Goal: Communication & Community: Ask a question

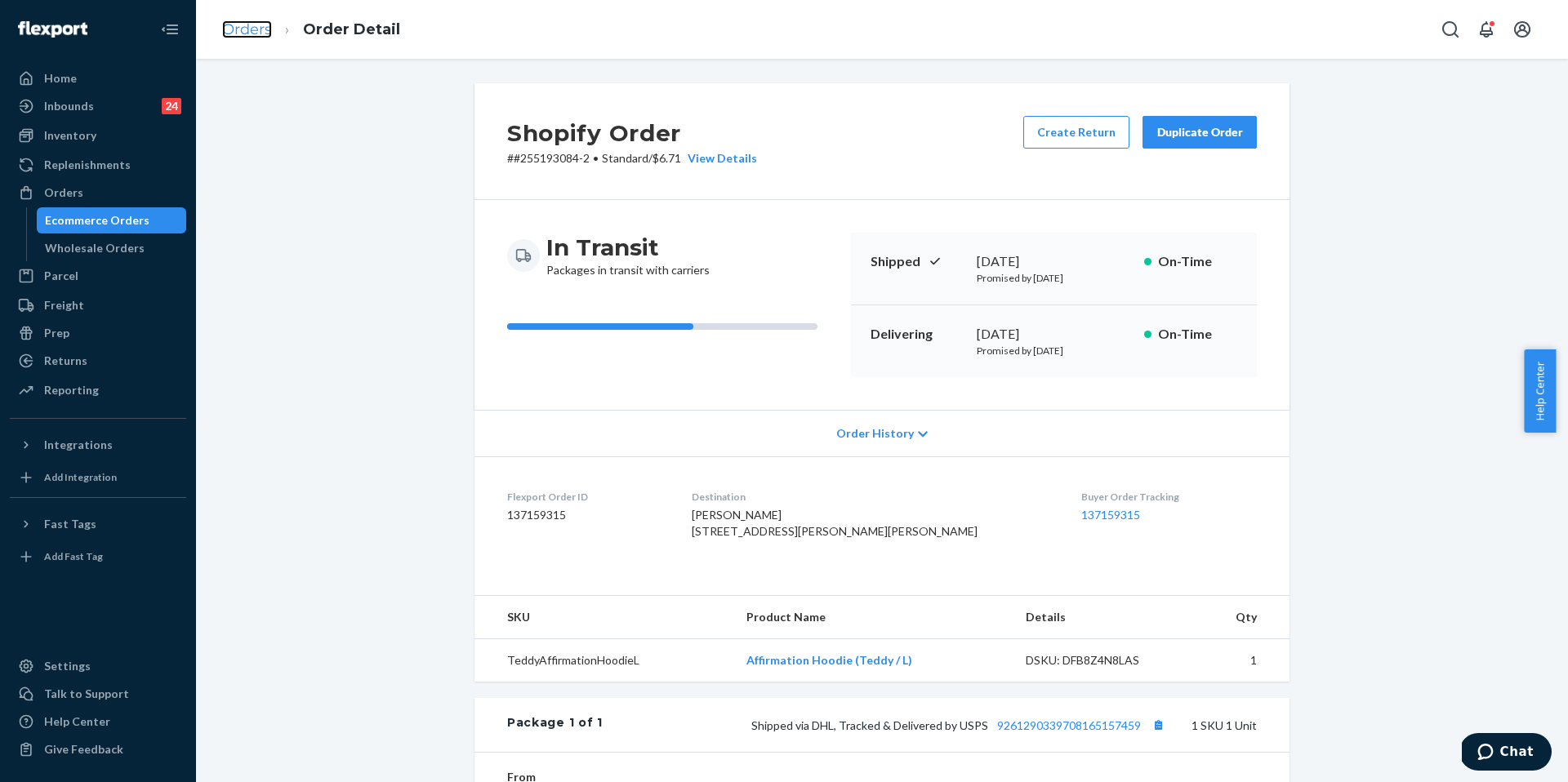
click at [243, 35] on link "Orders" at bounding box center [247, 29] width 50 height 18
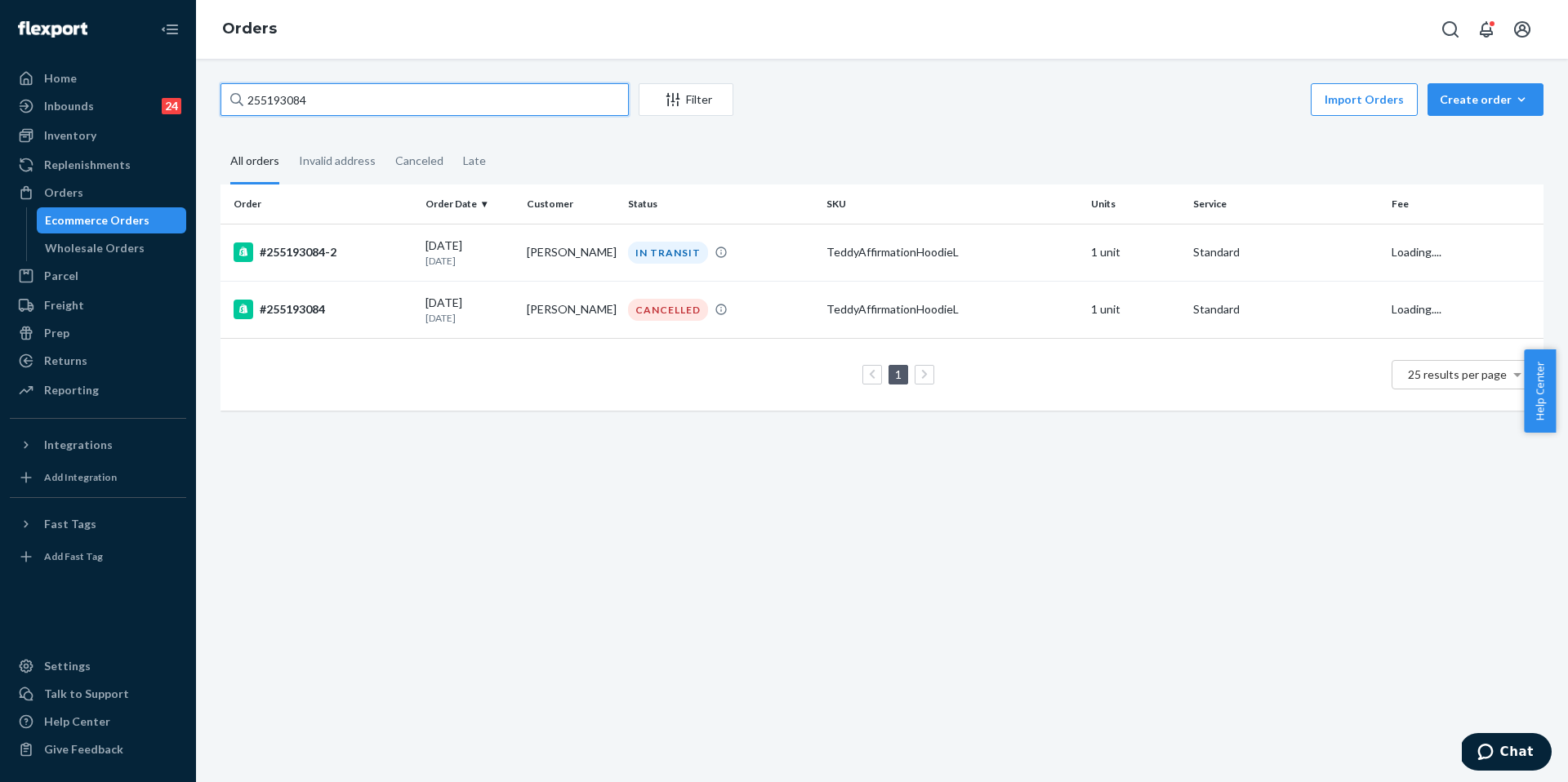
click at [345, 106] on input "255193084" at bounding box center [424, 99] width 408 height 33
paste input "70068"
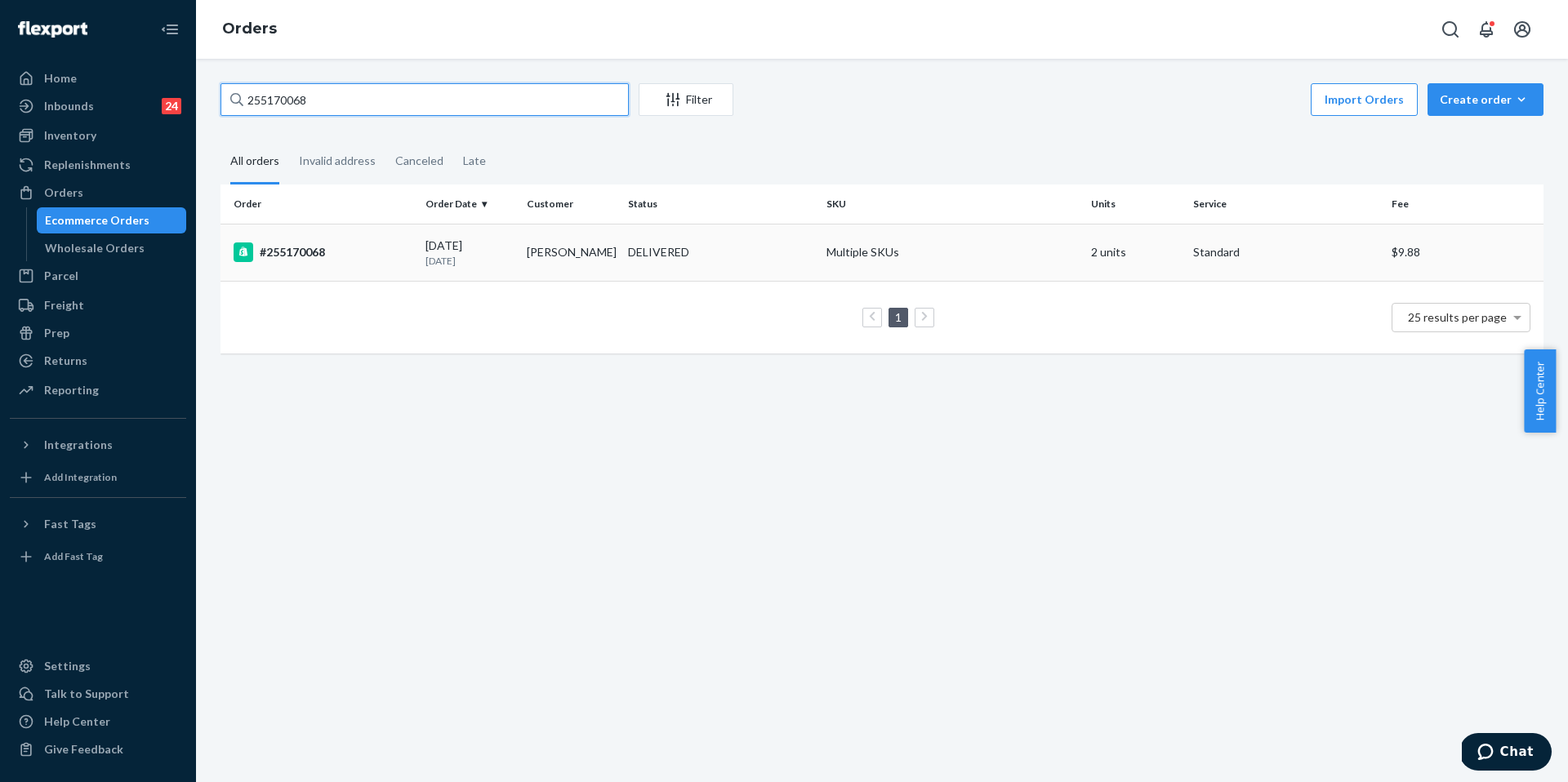
type input "255170068"
click at [348, 236] on td "#255170068" at bounding box center [319, 252] width 199 height 57
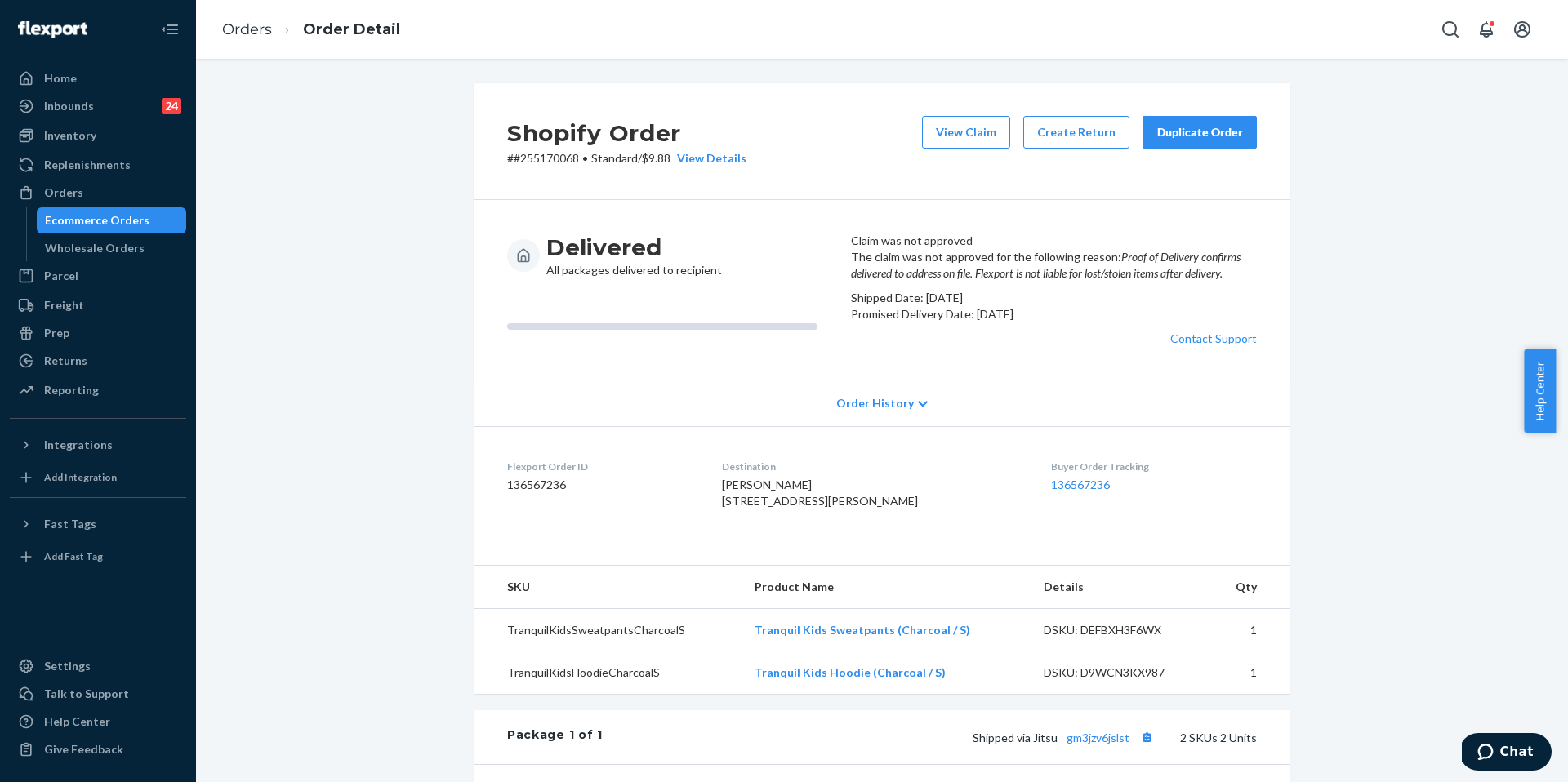
click at [1220, 131] on div "Duplicate Order" at bounding box center [1200, 132] width 86 height 16
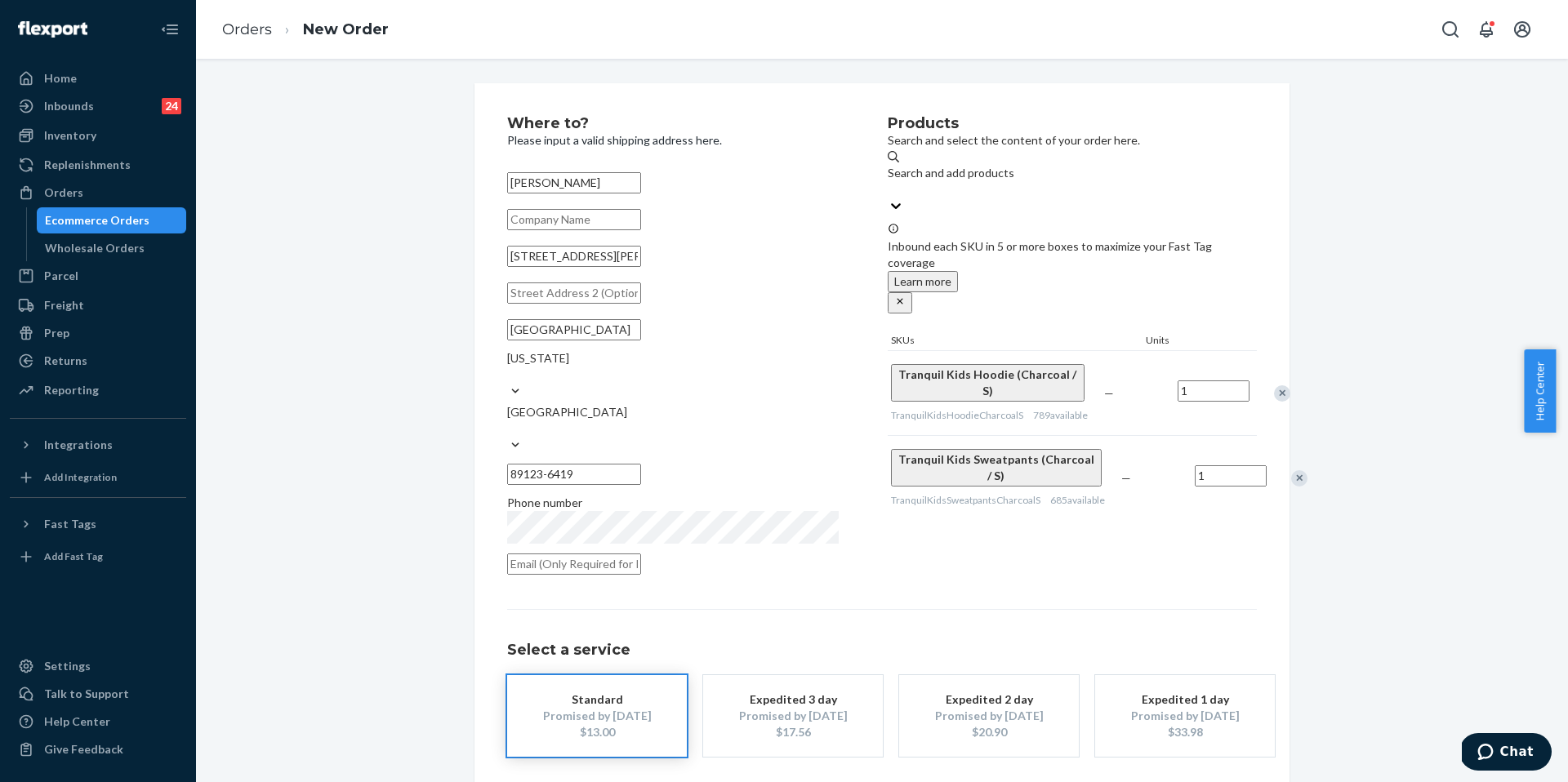
click at [642, 267] on input "9655 Ensworth St Apt 144" at bounding box center [574, 256] width 134 height 22
click at [642, 304] on input "text" at bounding box center [574, 293] width 134 height 22
paste input "9655 ensworth st apt 144 Las Vegas NV 89123"
type input "9655 ensworth st apt 144 Las Vegas NV 89123"
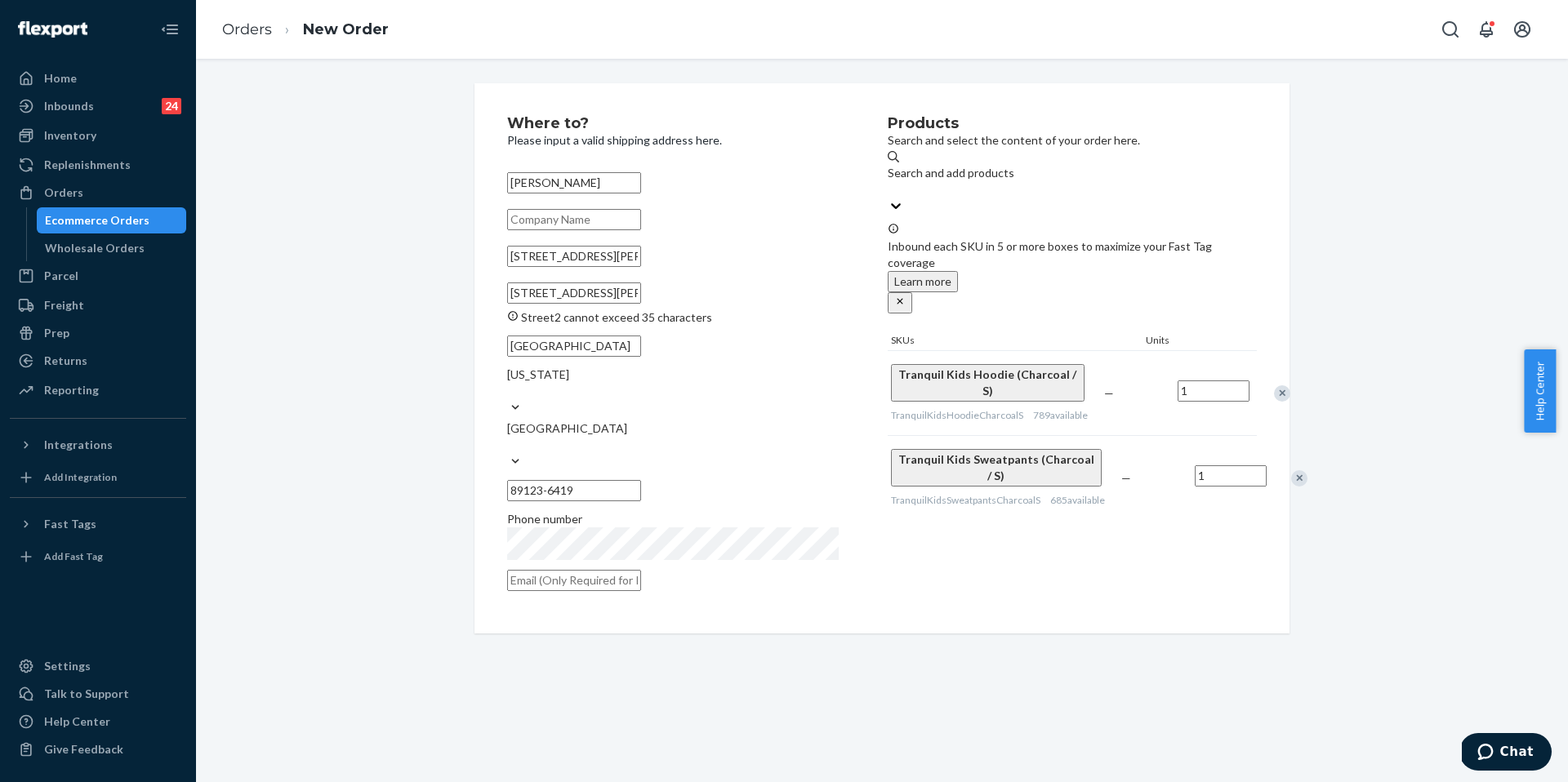
drag, startPoint x: 791, startPoint y: 326, endPoint x: 468, endPoint y: 315, distance: 323.2
click at [475, 315] on div "Where to? Please input a valid shipping address here. Kayla Sickelbaugh 9655 En…" at bounding box center [882, 358] width 815 height 551
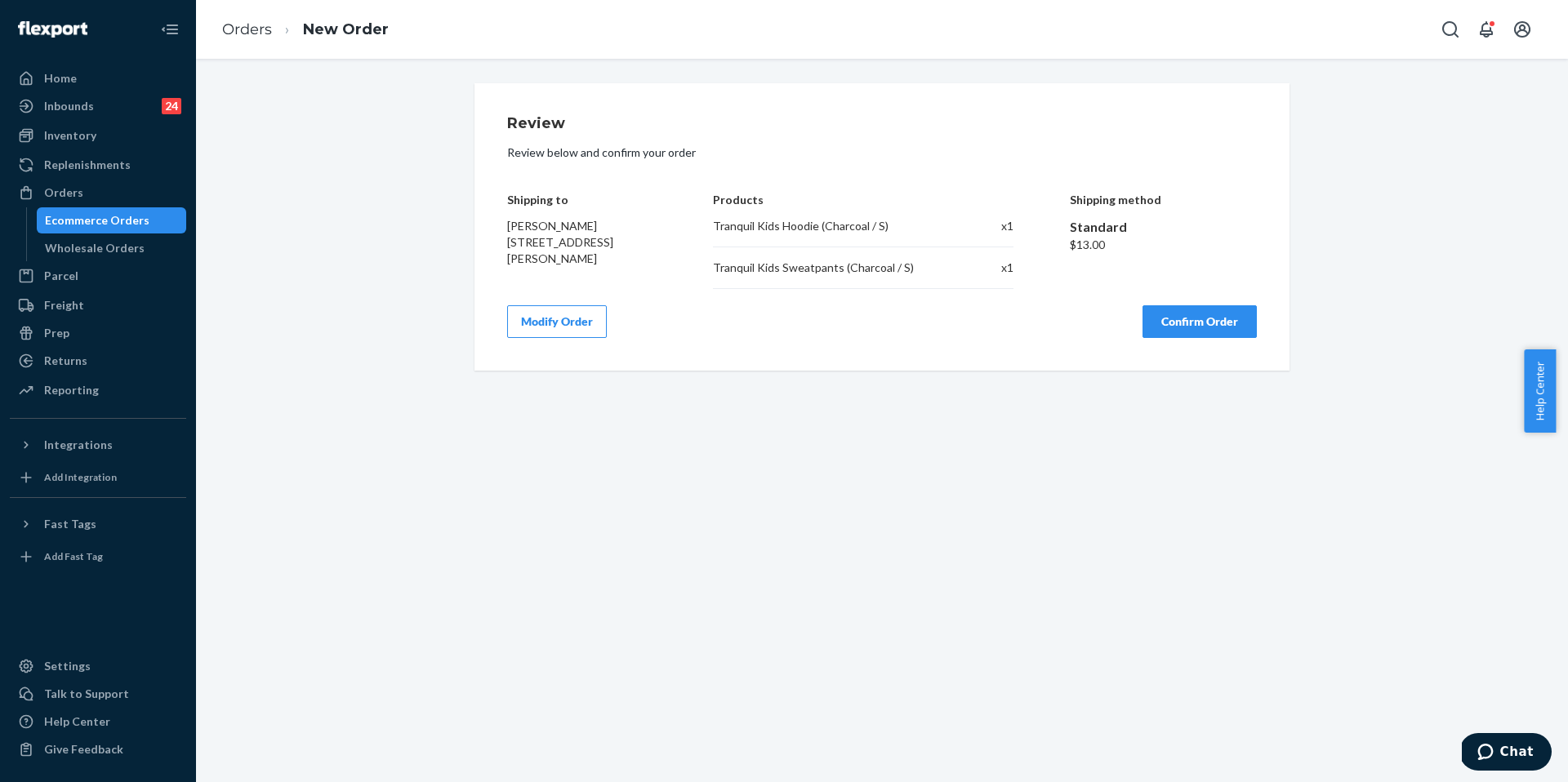
click at [1162, 325] on button "Confirm Order" at bounding box center [1200, 322] width 114 height 33
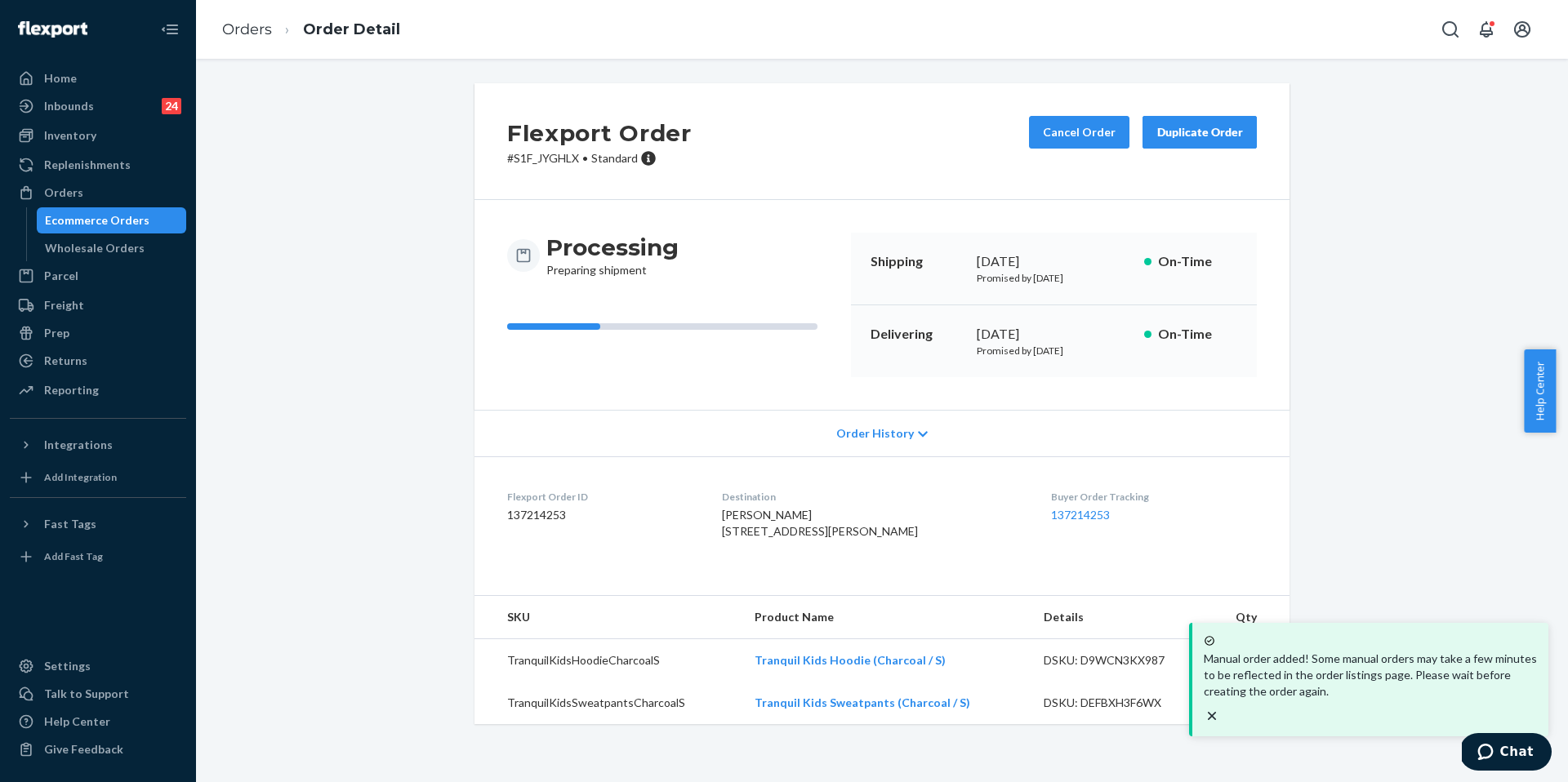
click at [694, 508] on dd "137214253" at bounding box center [602, 515] width 189 height 16
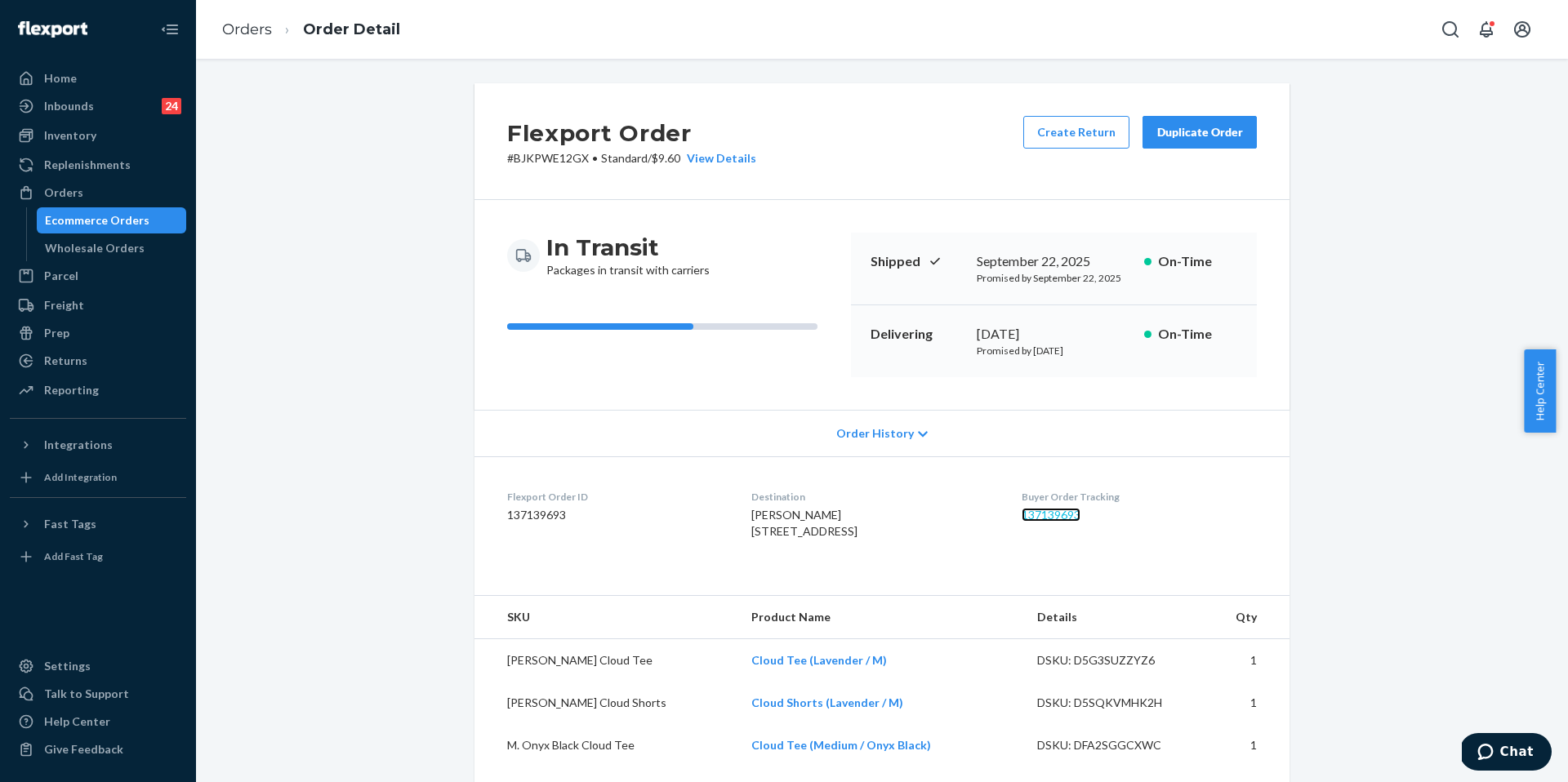
click at [1057, 513] on link "137139693" at bounding box center [1052, 514] width 59 height 14
click at [260, 33] on link "Orders" at bounding box center [247, 29] width 50 height 18
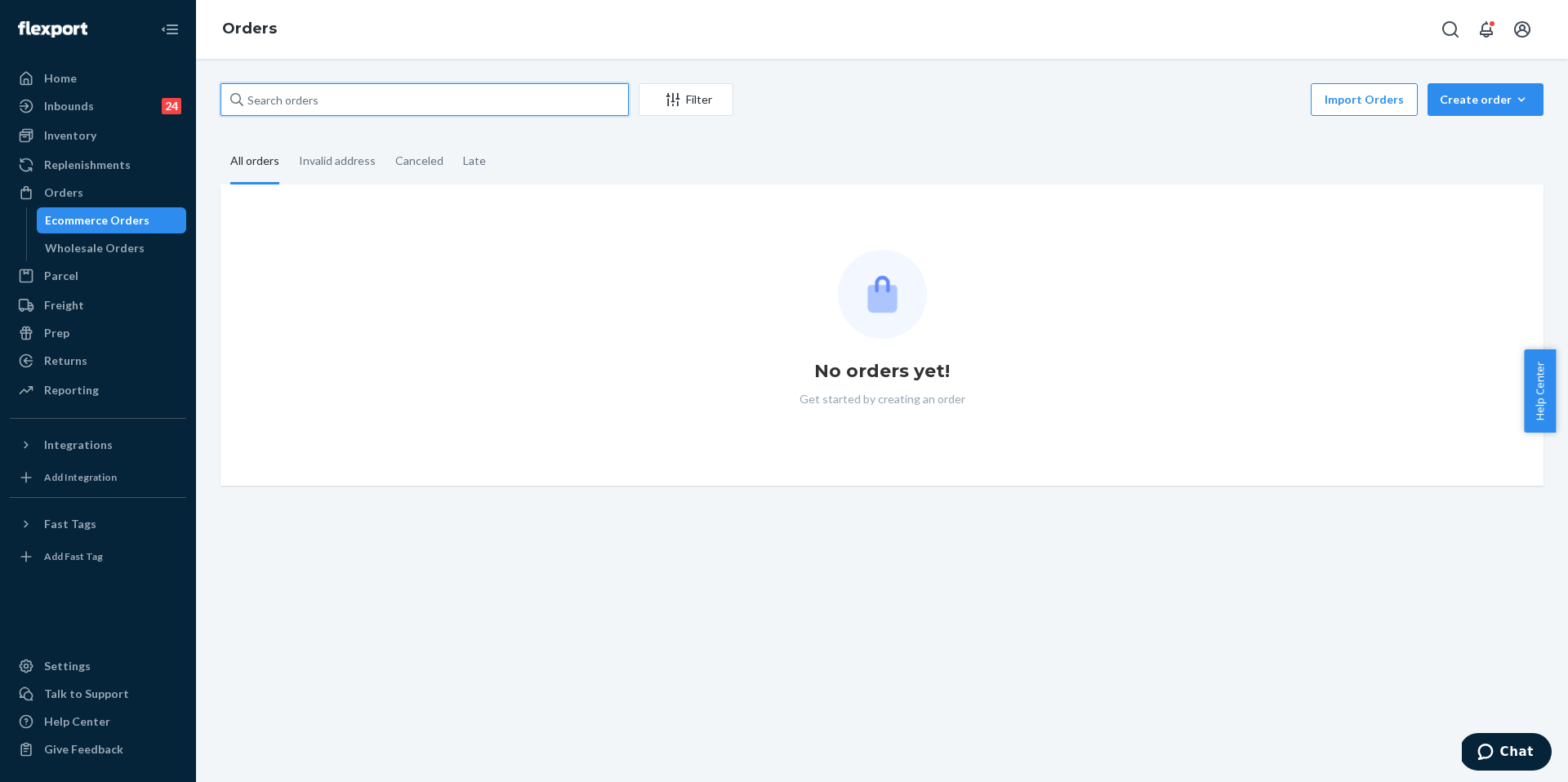
click at [321, 103] on input "text" at bounding box center [424, 99] width 408 height 33
paste input "254946813"
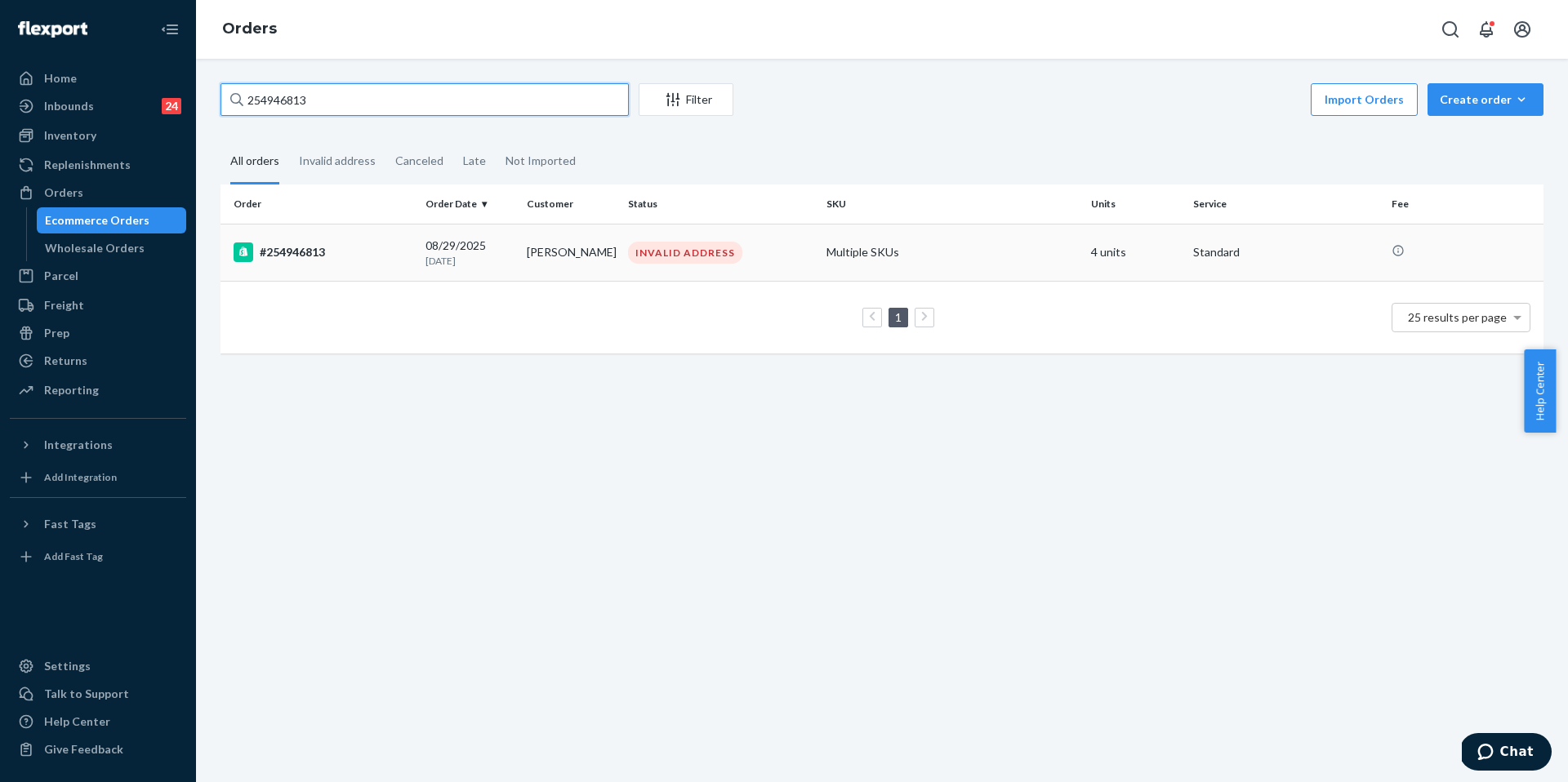
type input "254946813"
click at [338, 239] on td "#254946813" at bounding box center [319, 252] width 199 height 57
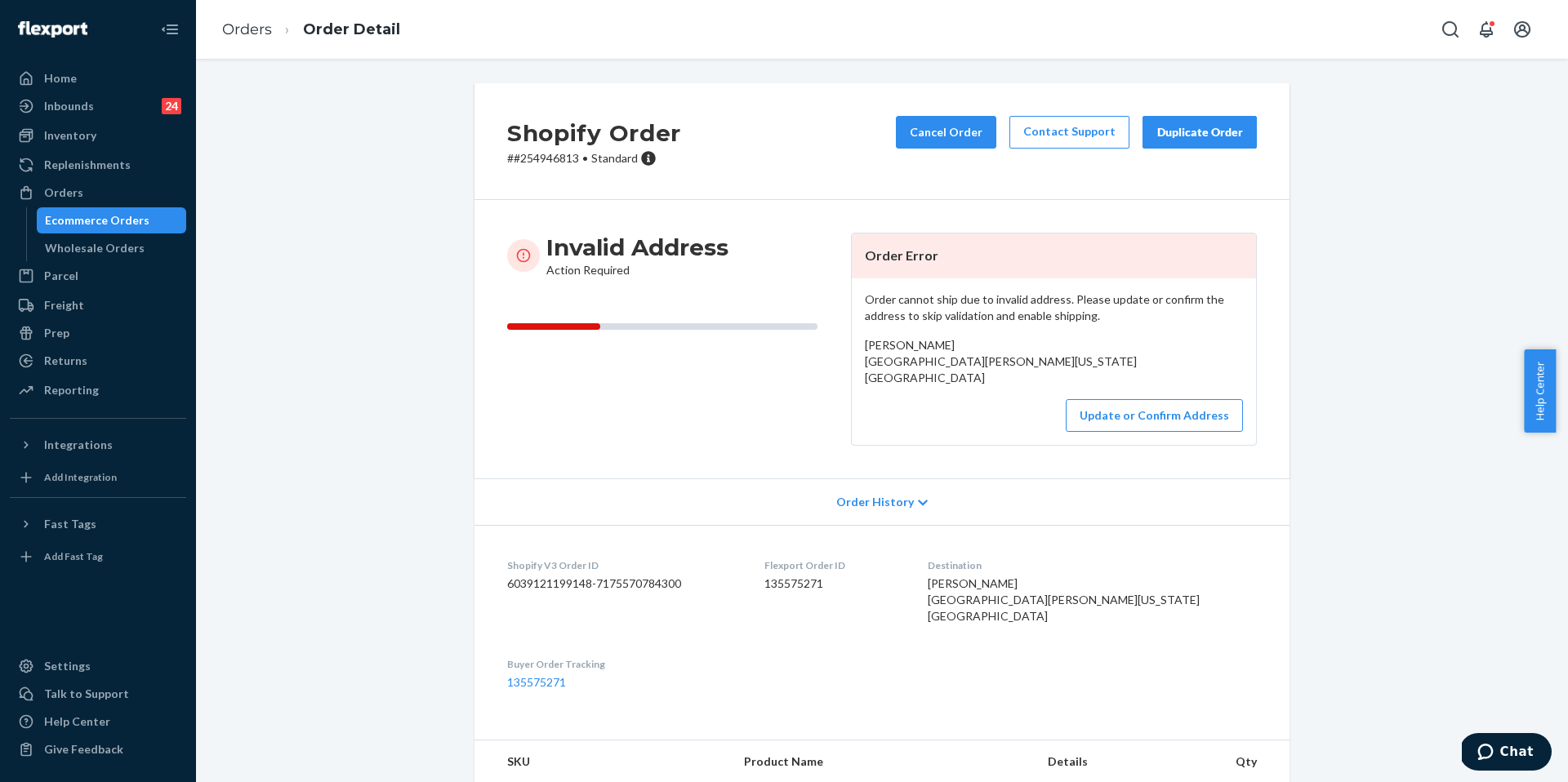
click at [852, 235] on header "Order Error" at bounding box center [1054, 256] width 404 height 45
click at [237, 33] on link "Orders" at bounding box center [247, 29] width 50 height 18
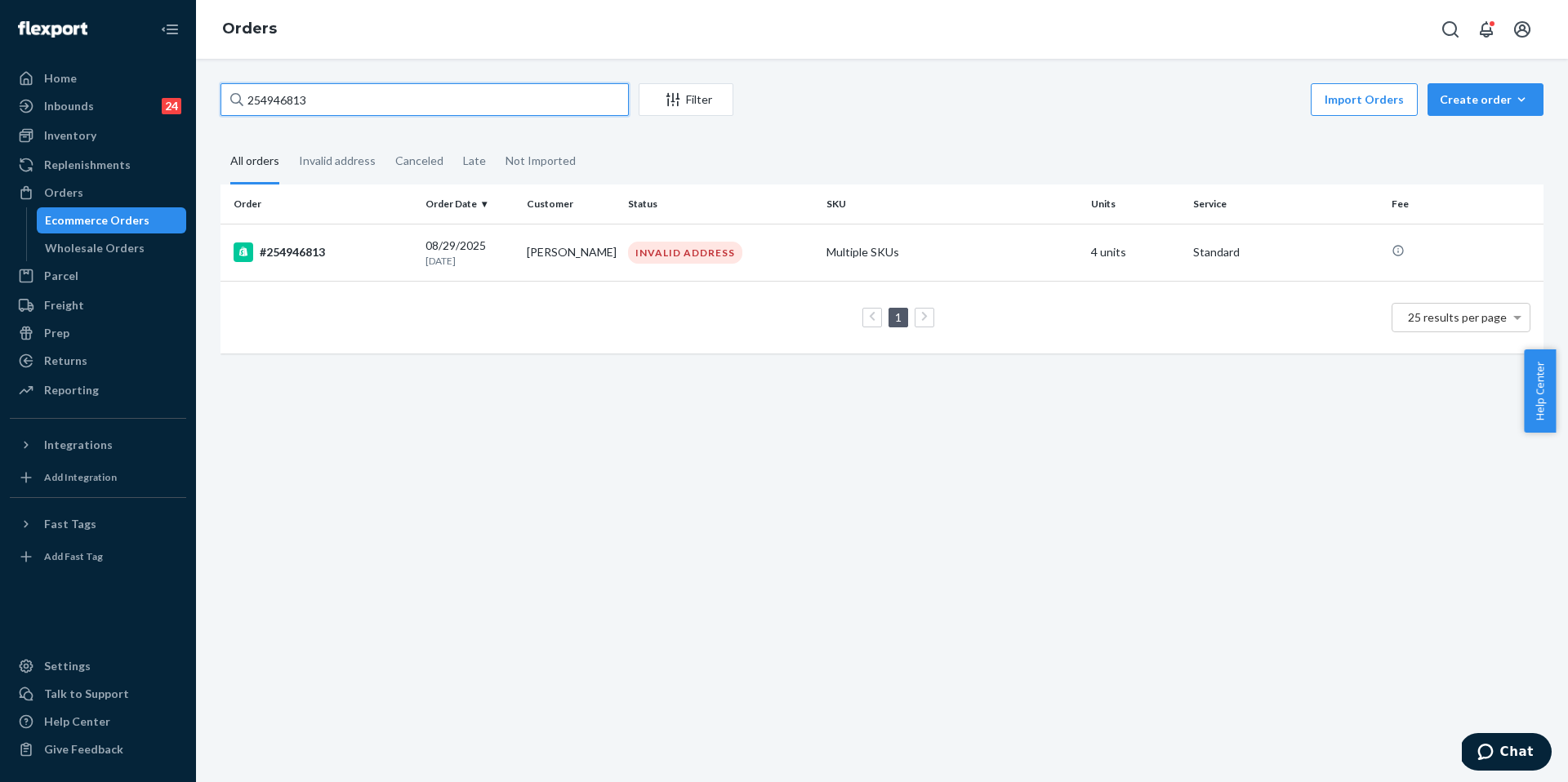
click at [320, 98] on input "254946813" at bounding box center [424, 99] width 408 height 33
paste input "5269635"
type input "255269635"
click at [321, 249] on div "#255269635" at bounding box center [323, 252] width 179 height 20
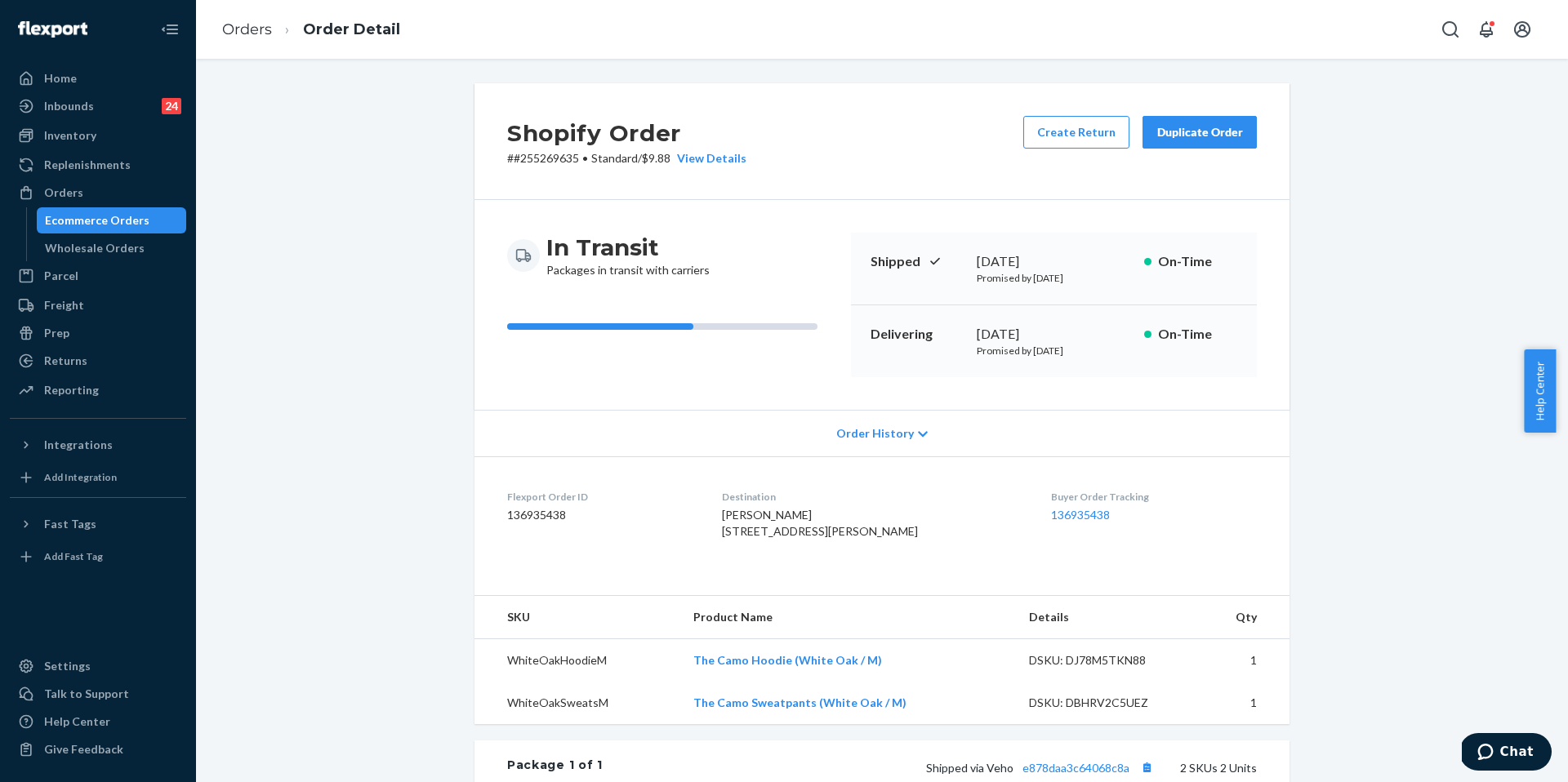
click at [1104, 516] on dd "136935438" at bounding box center [1154, 515] width 205 height 16
click at [1096, 514] on dd "136935438" at bounding box center [1154, 515] width 205 height 16
click at [1083, 517] on link "136935438" at bounding box center [1081, 514] width 59 height 14
click at [112, 137] on div "Inventory" at bounding box center [98, 136] width 174 height 22
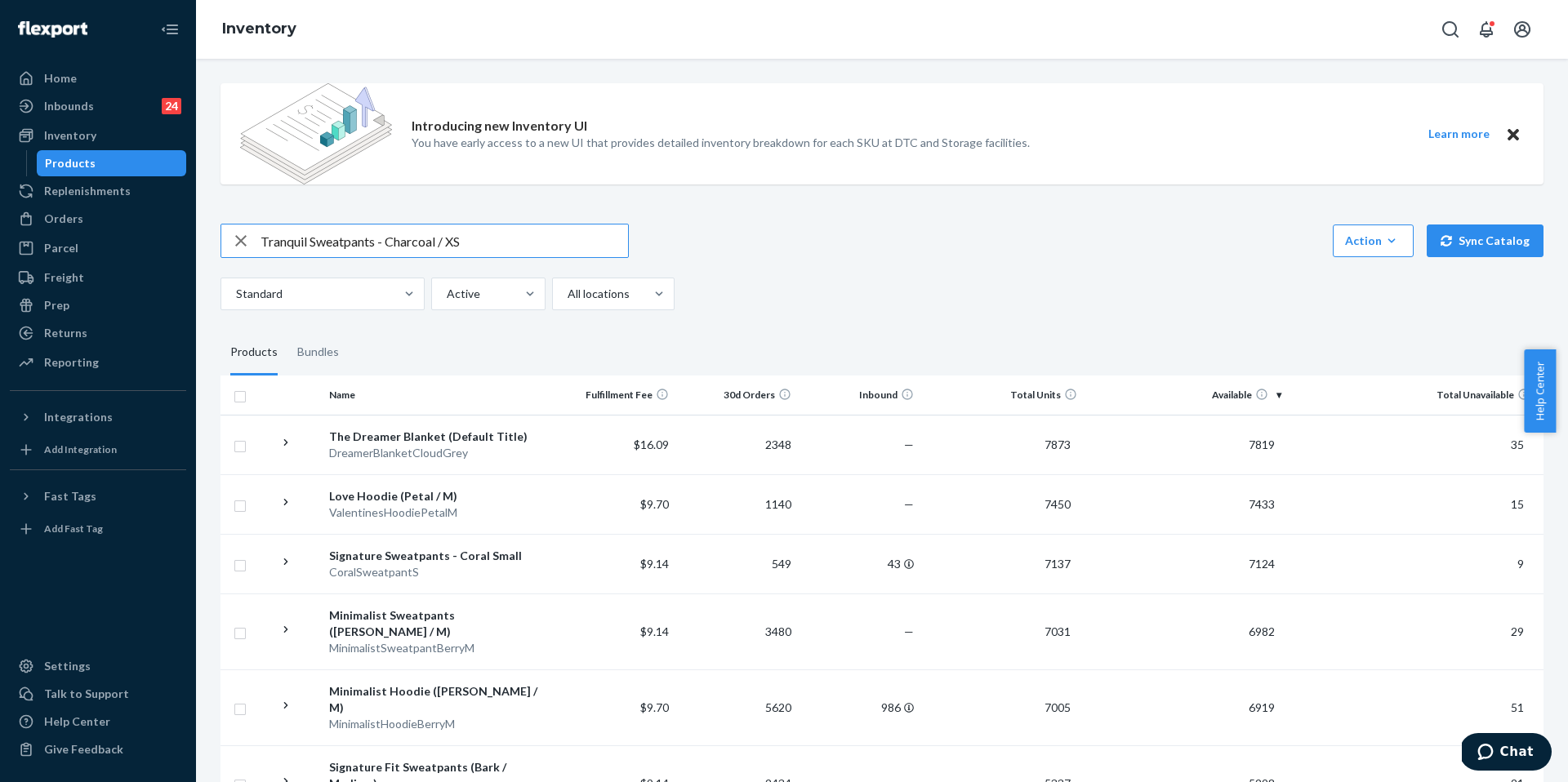
type input "Tranquil Sweatpants - Charcoal / XS"
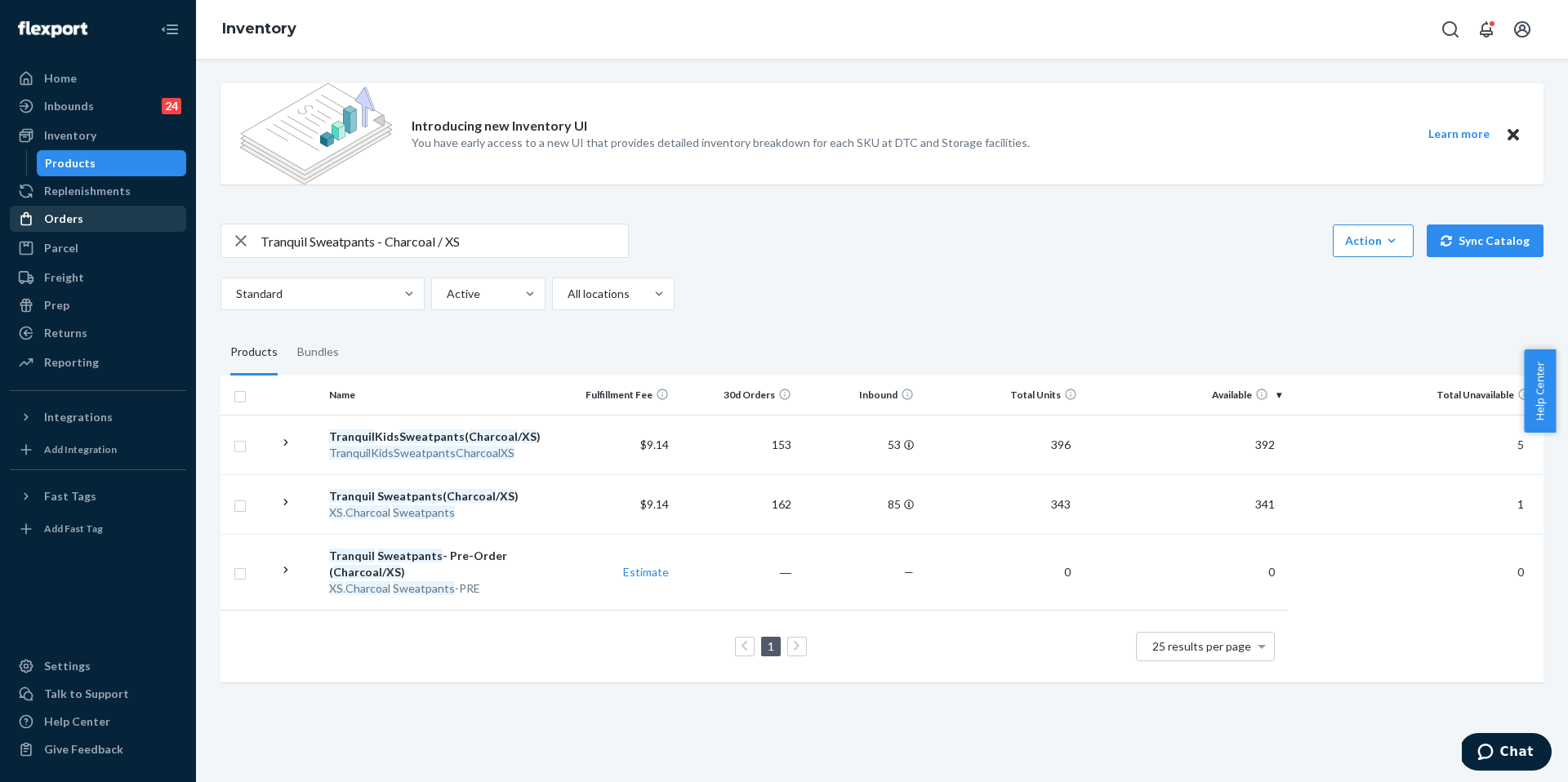
drag, startPoint x: 89, startPoint y: 221, endPoint x: 101, endPoint y: 218, distance: 12.4
click at [89, 220] on div "Orders" at bounding box center [98, 218] width 174 height 22
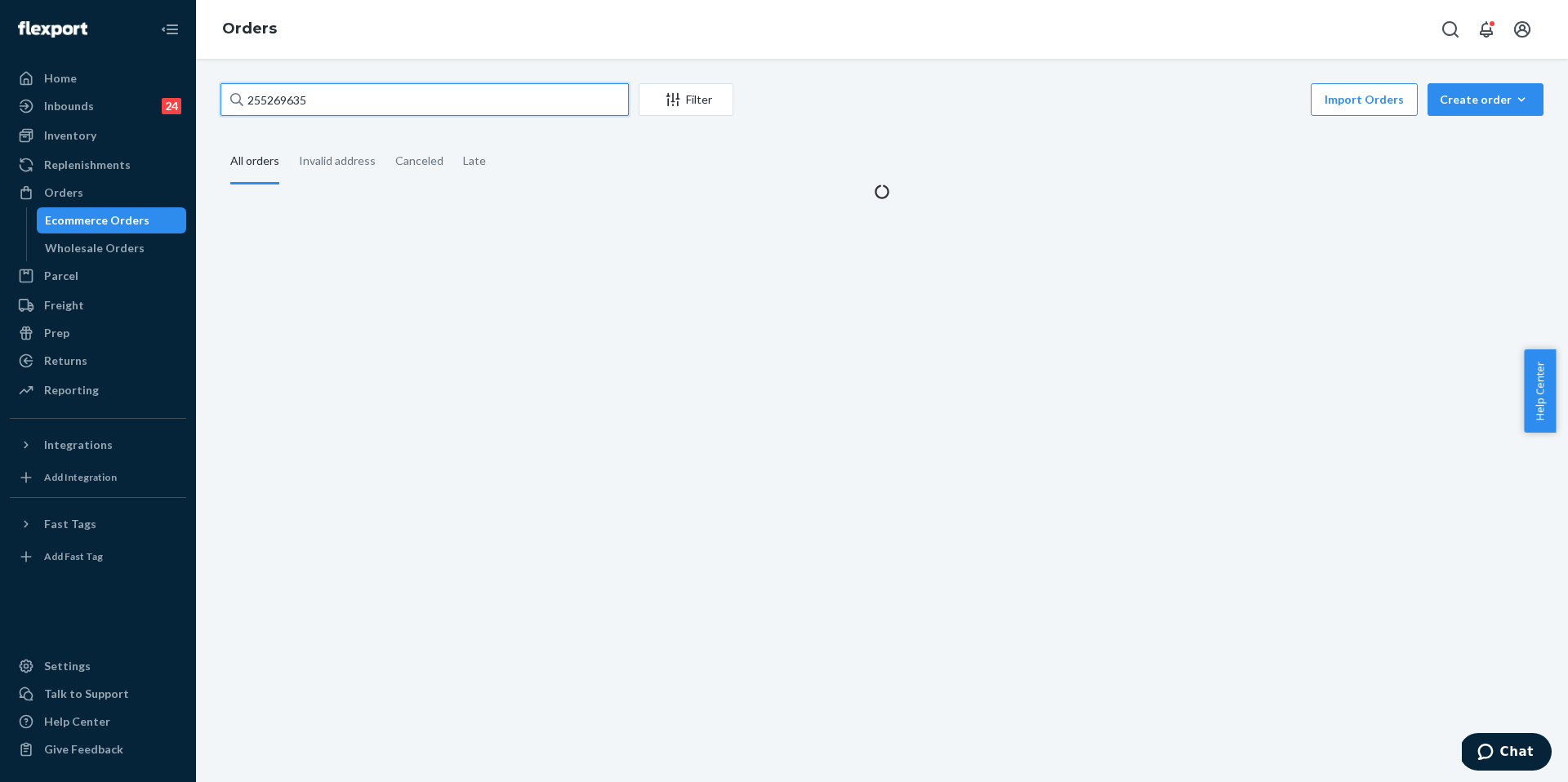
click at [337, 106] on input "255269635" at bounding box center [424, 99] width 408 height 33
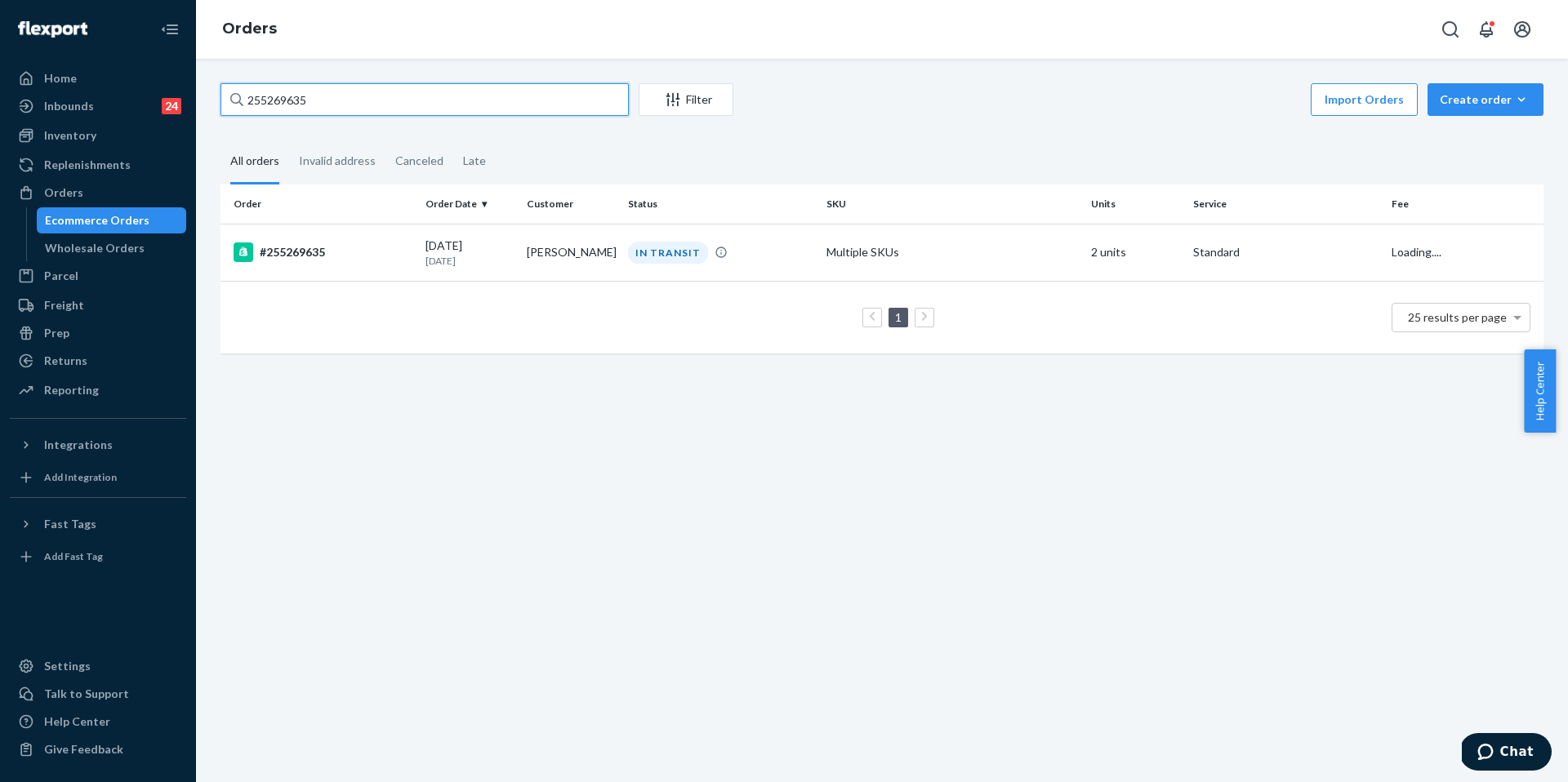
click at [337, 106] on input "255269635" at bounding box center [424, 99] width 408 height 33
paste input "09252"
type input "255209252"
click at [341, 237] on td "#255209252" at bounding box center [319, 252] width 199 height 57
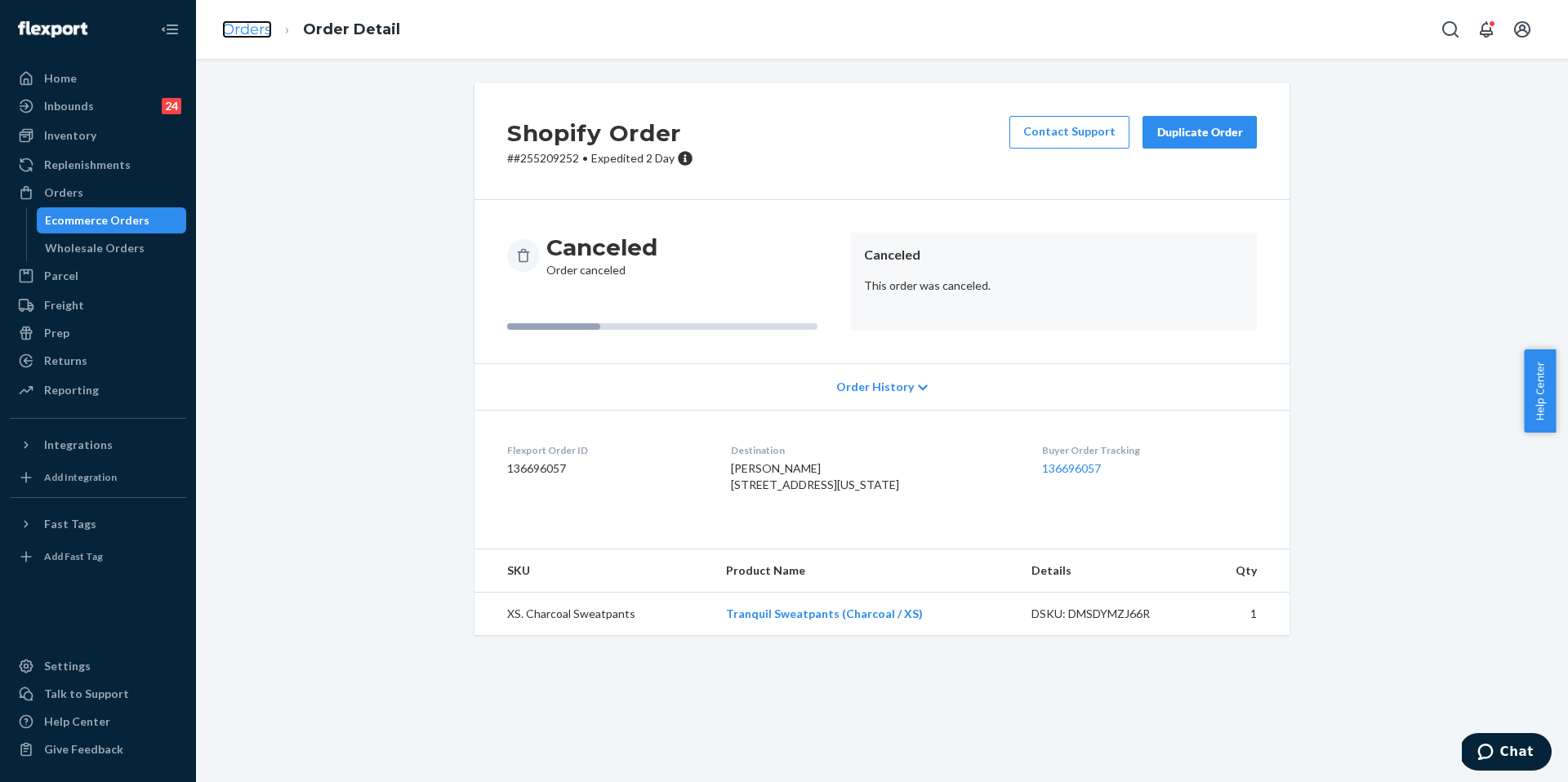
click at [233, 22] on link "Orders" at bounding box center [247, 29] width 50 height 18
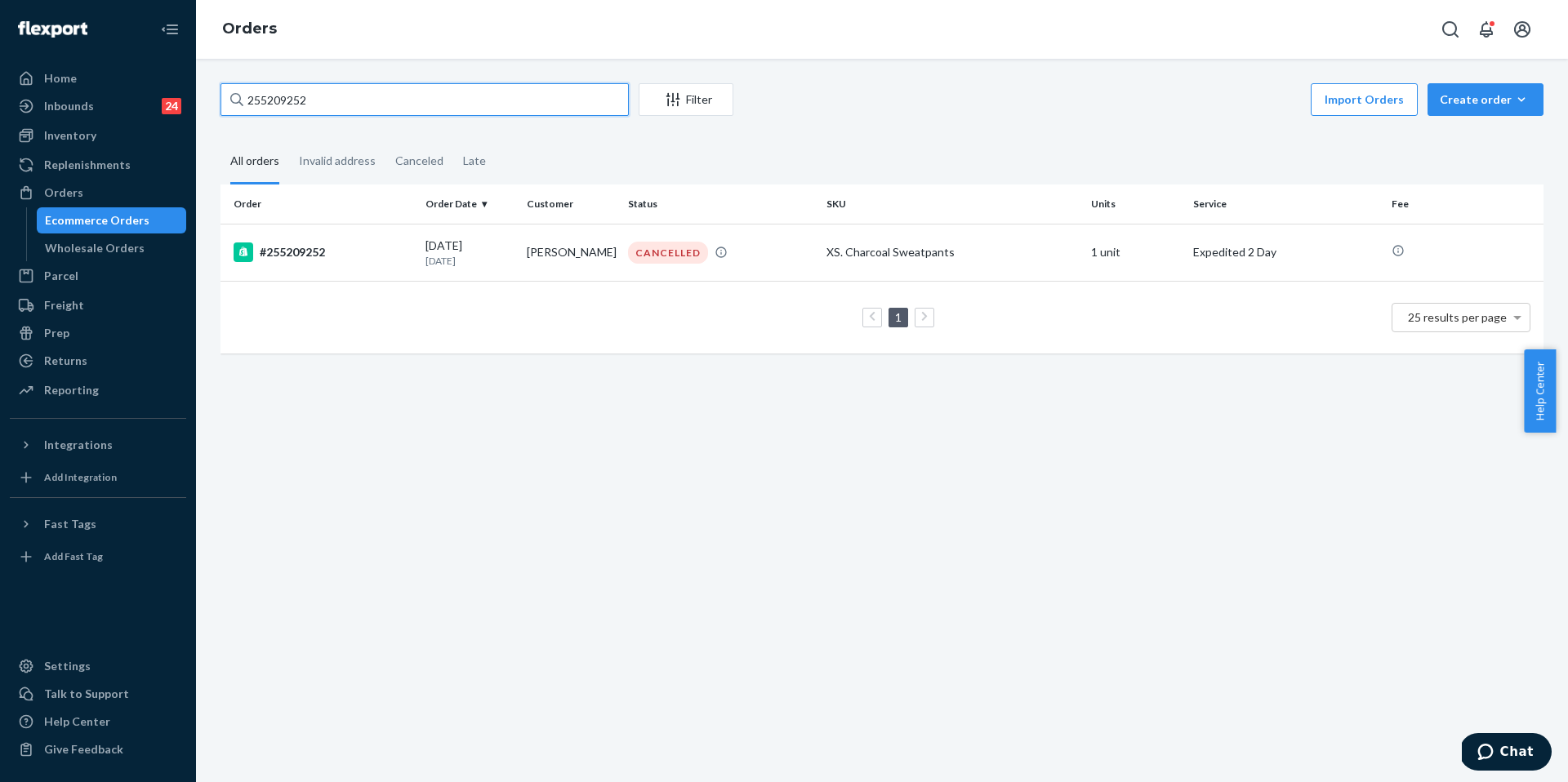
click at [394, 110] on input "255209252" at bounding box center [424, 99] width 408 height 33
click at [393, 110] on input "255209252" at bounding box center [424, 99] width 408 height 33
paste input "14727"
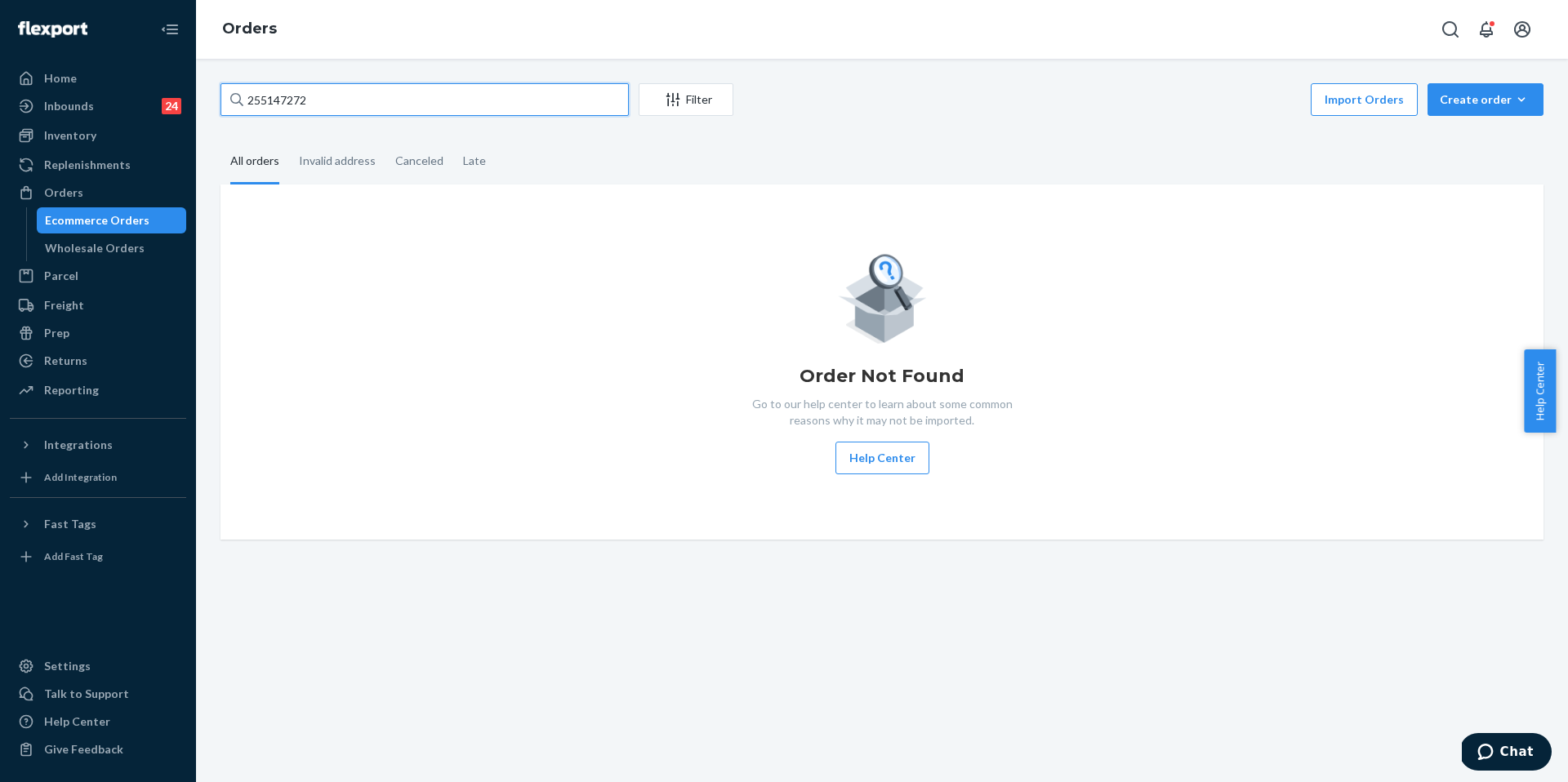
click at [441, 100] on input "255147272" at bounding box center [424, 99] width 408 height 33
type input "255147272"
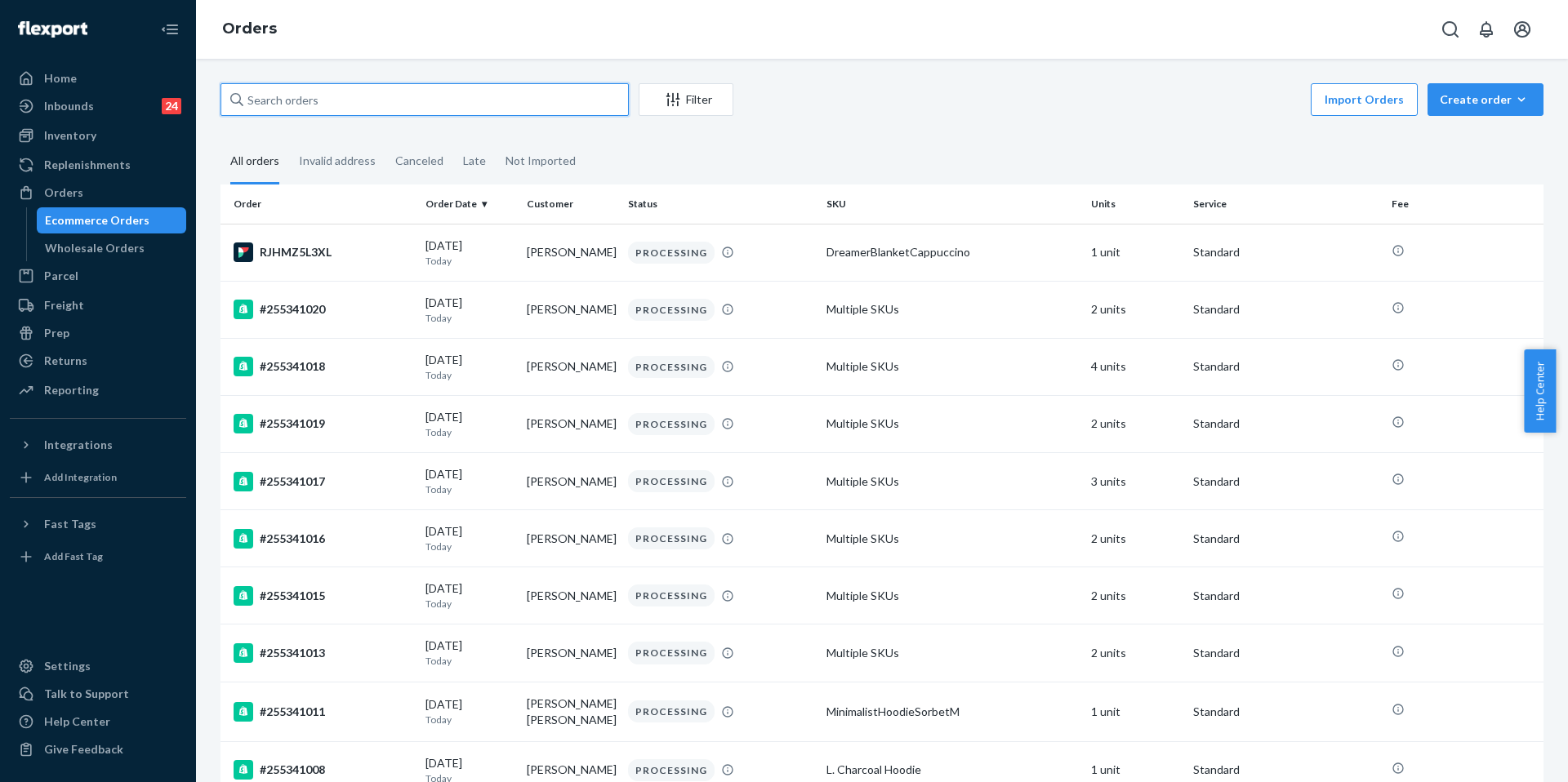
click at [478, 86] on input "text" at bounding box center [424, 99] width 408 height 33
paste input "255147272"
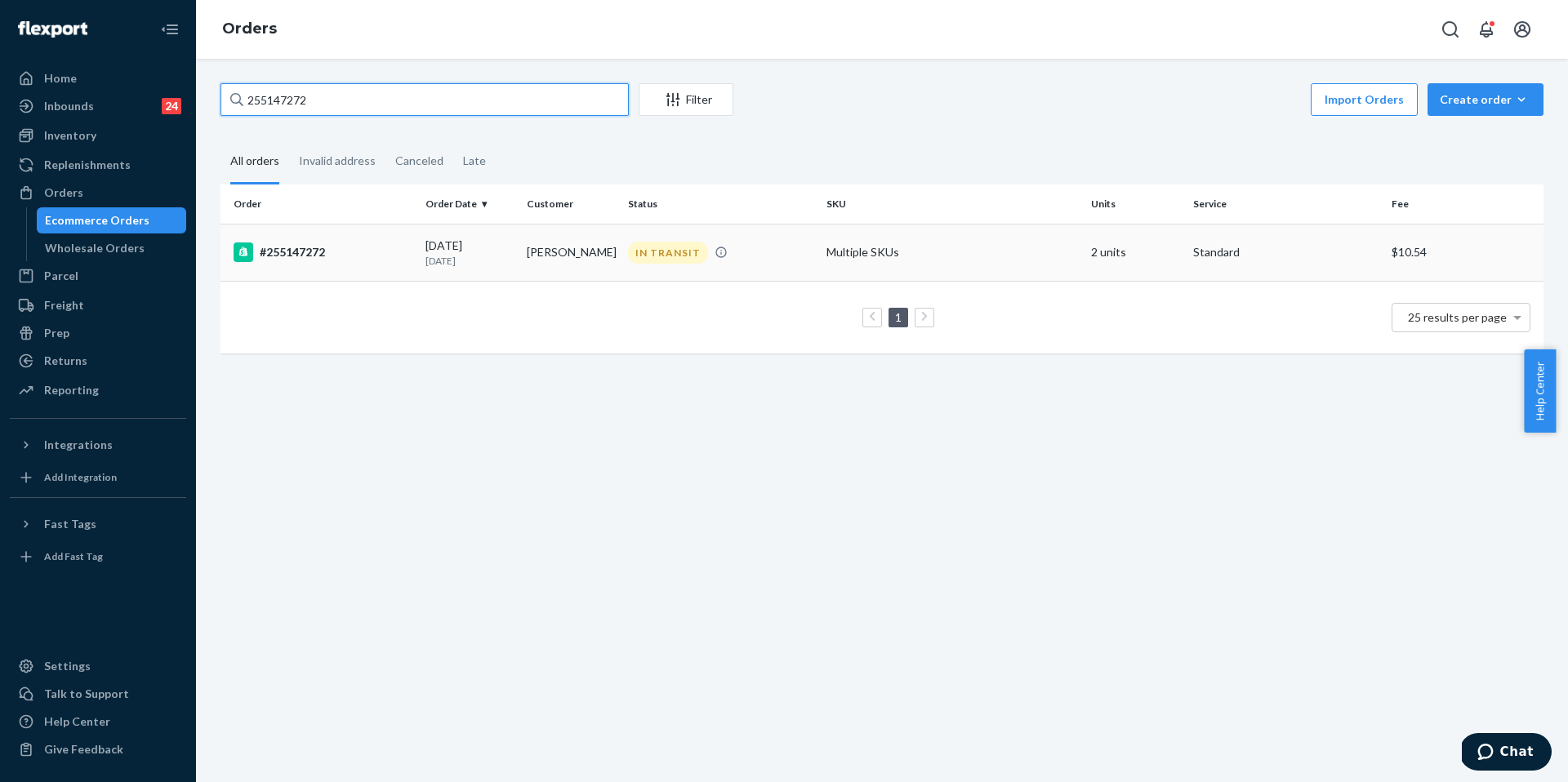
type input "255147272"
click at [337, 238] on td "#255147272" at bounding box center [319, 252] width 199 height 57
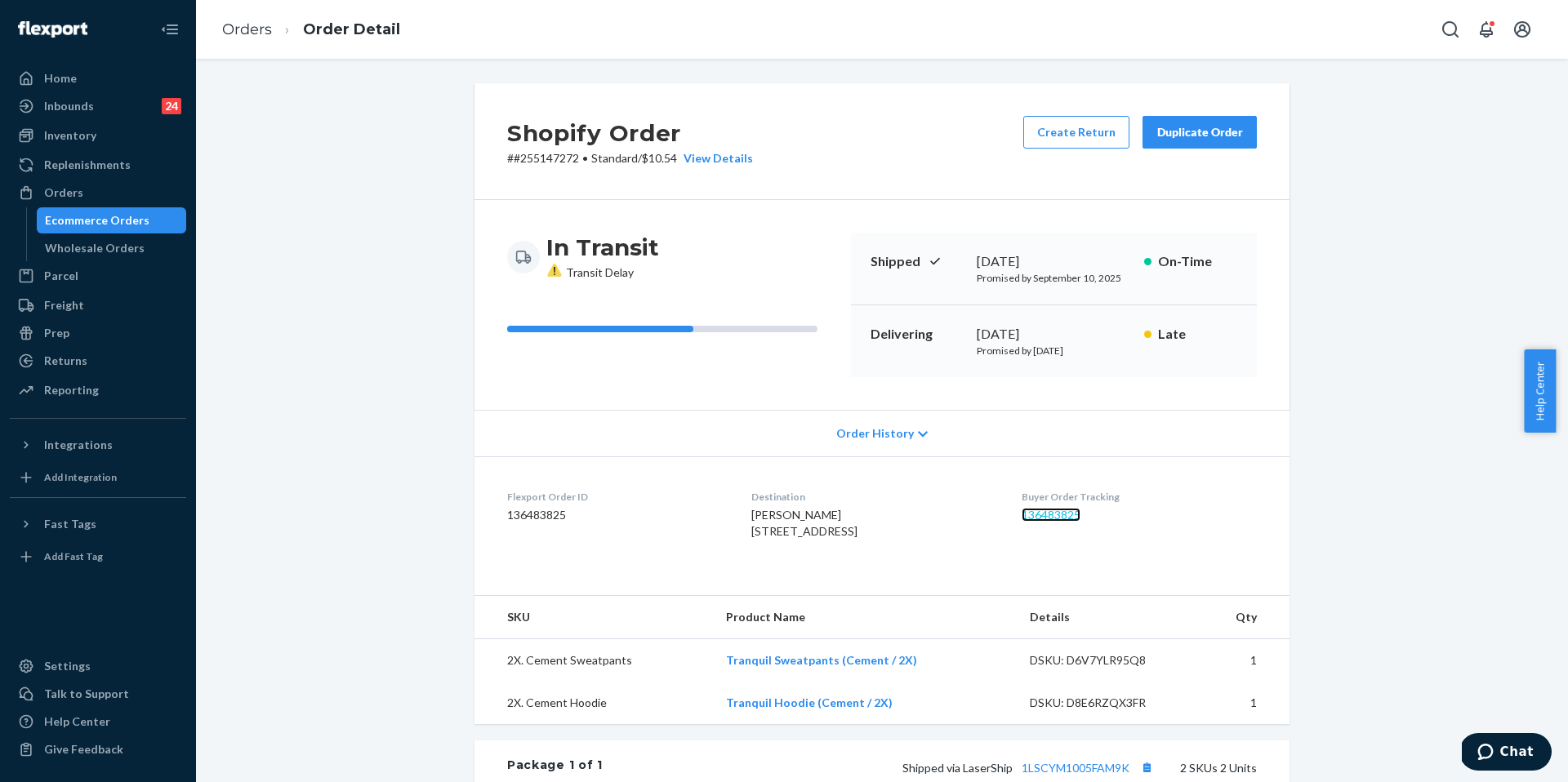
click at [1078, 518] on link "136483825" at bounding box center [1052, 514] width 59 height 14
click at [253, 24] on link "Orders" at bounding box center [247, 29] width 50 height 18
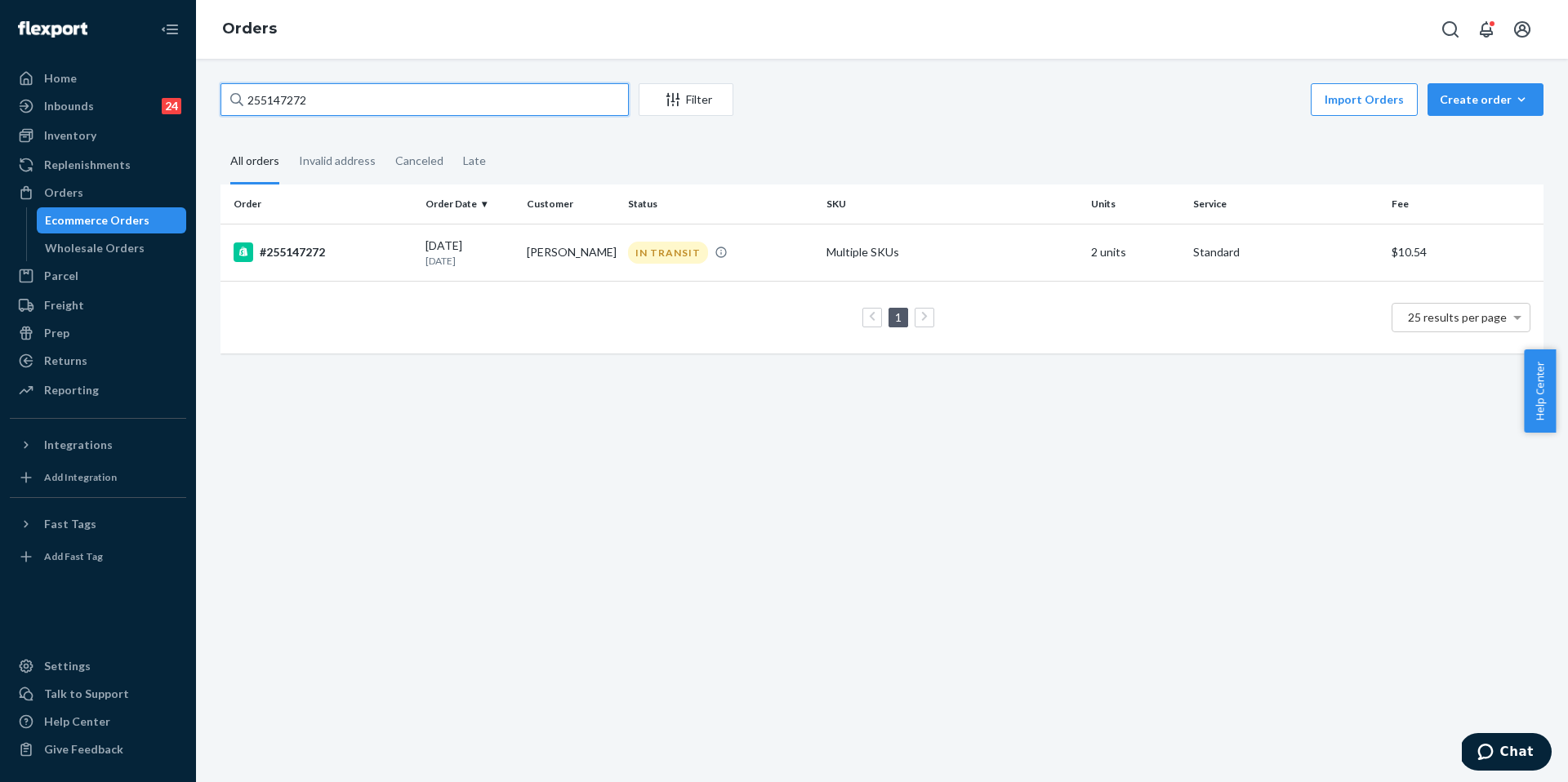
click at [381, 113] on input "255147272" at bounding box center [424, 99] width 408 height 33
paste input "243225"
type input "255243225"
click at [291, 265] on td "#255243225" at bounding box center [319, 252] width 199 height 57
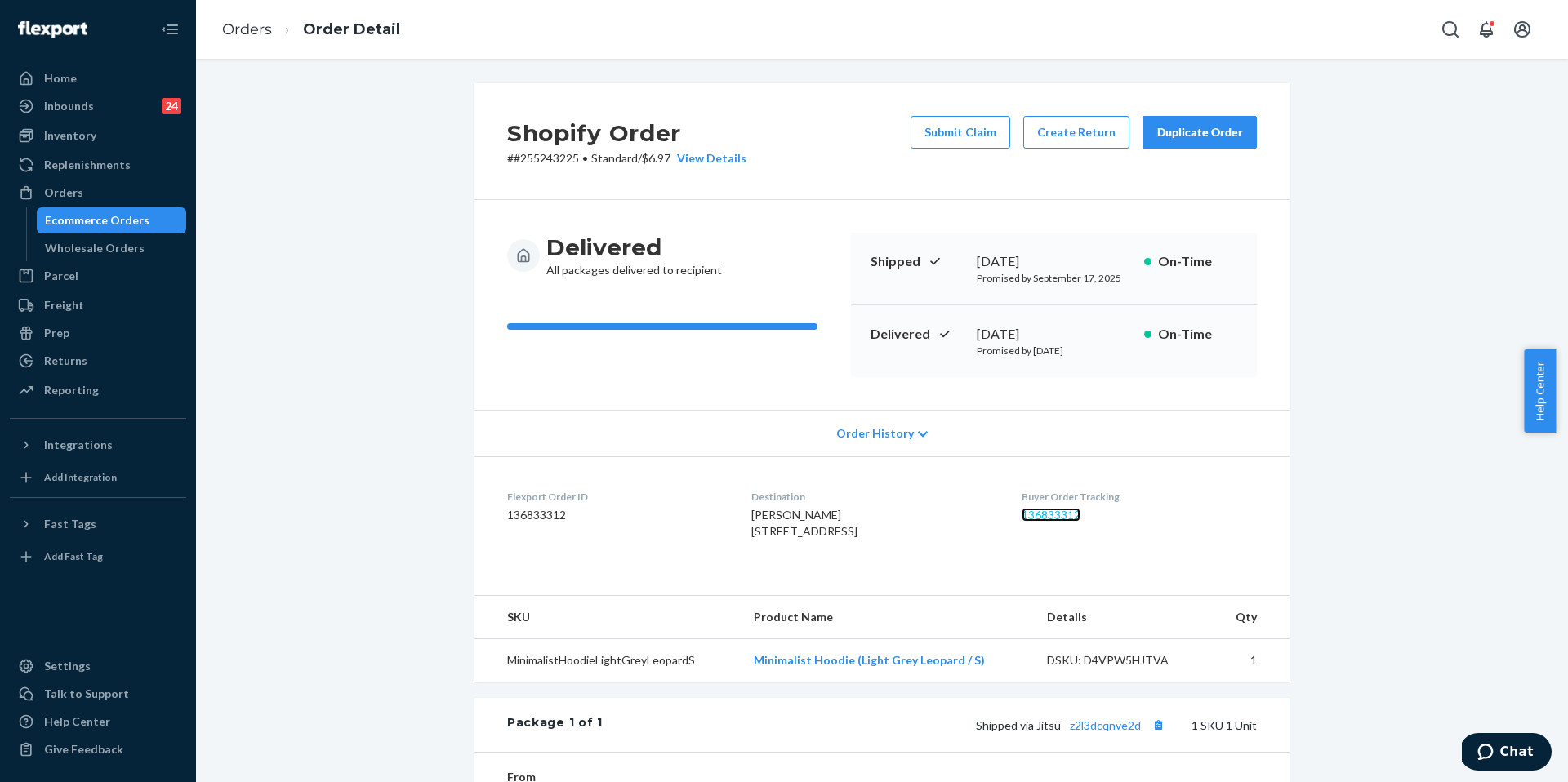
click at [1066, 514] on link "136833312" at bounding box center [1052, 514] width 59 height 14
click at [1507, 759] on span "Chat" at bounding box center [1517, 752] width 34 height 15
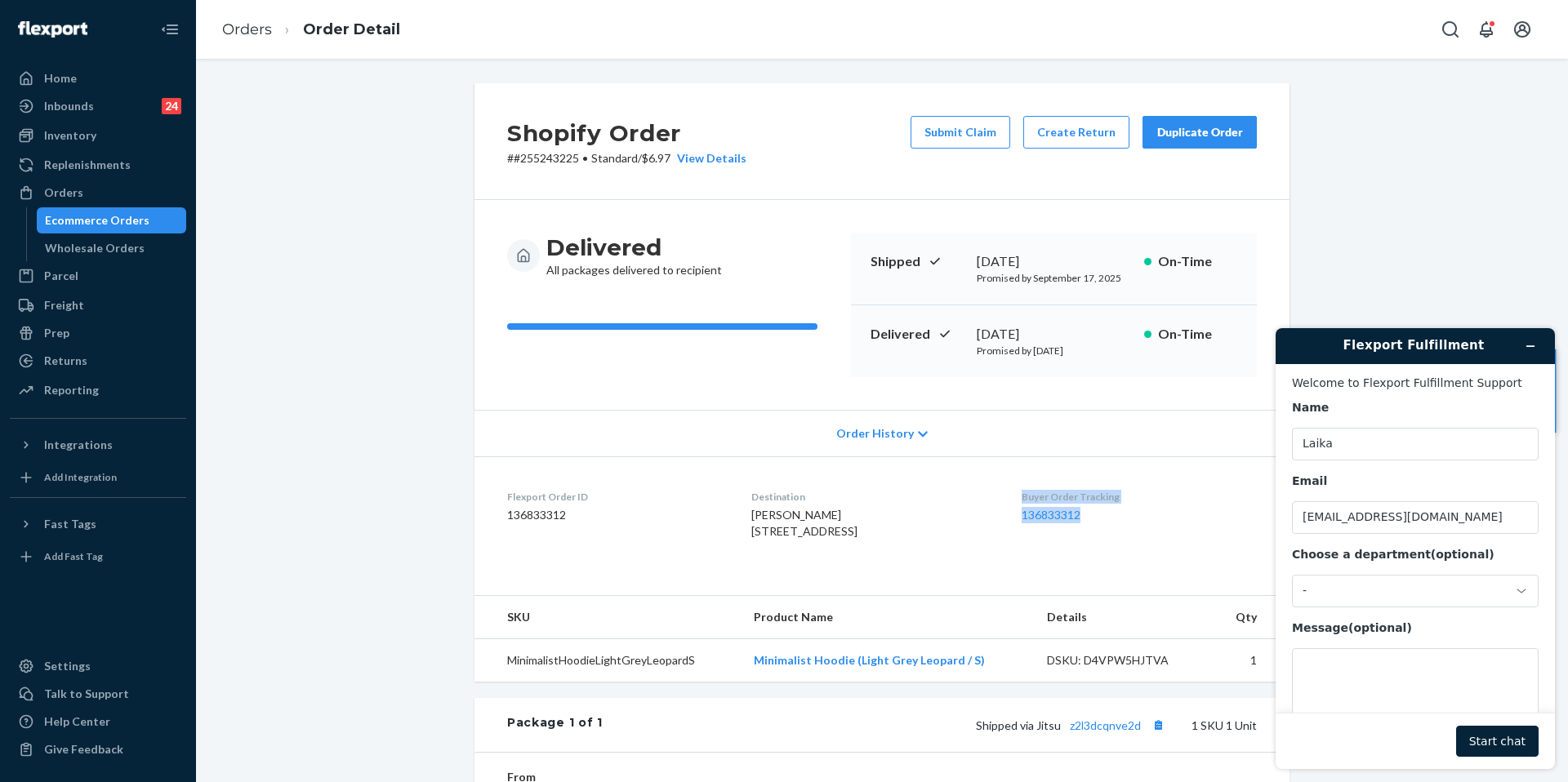
drag, startPoint x: 1022, startPoint y: 489, endPoint x: 1111, endPoint y: 516, distance: 93.0
click at [1111, 516] on dl "Flexport Order ID 136833312 Destination [PERSON_NAME] [STREET_ADDRESS] US Buyer…" at bounding box center [882, 518] width 815 height 123
copy div "Buyer Order Tracking 136833312"
click at [1349, 584] on div "-" at bounding box center [1406, 590] width 205 height 15
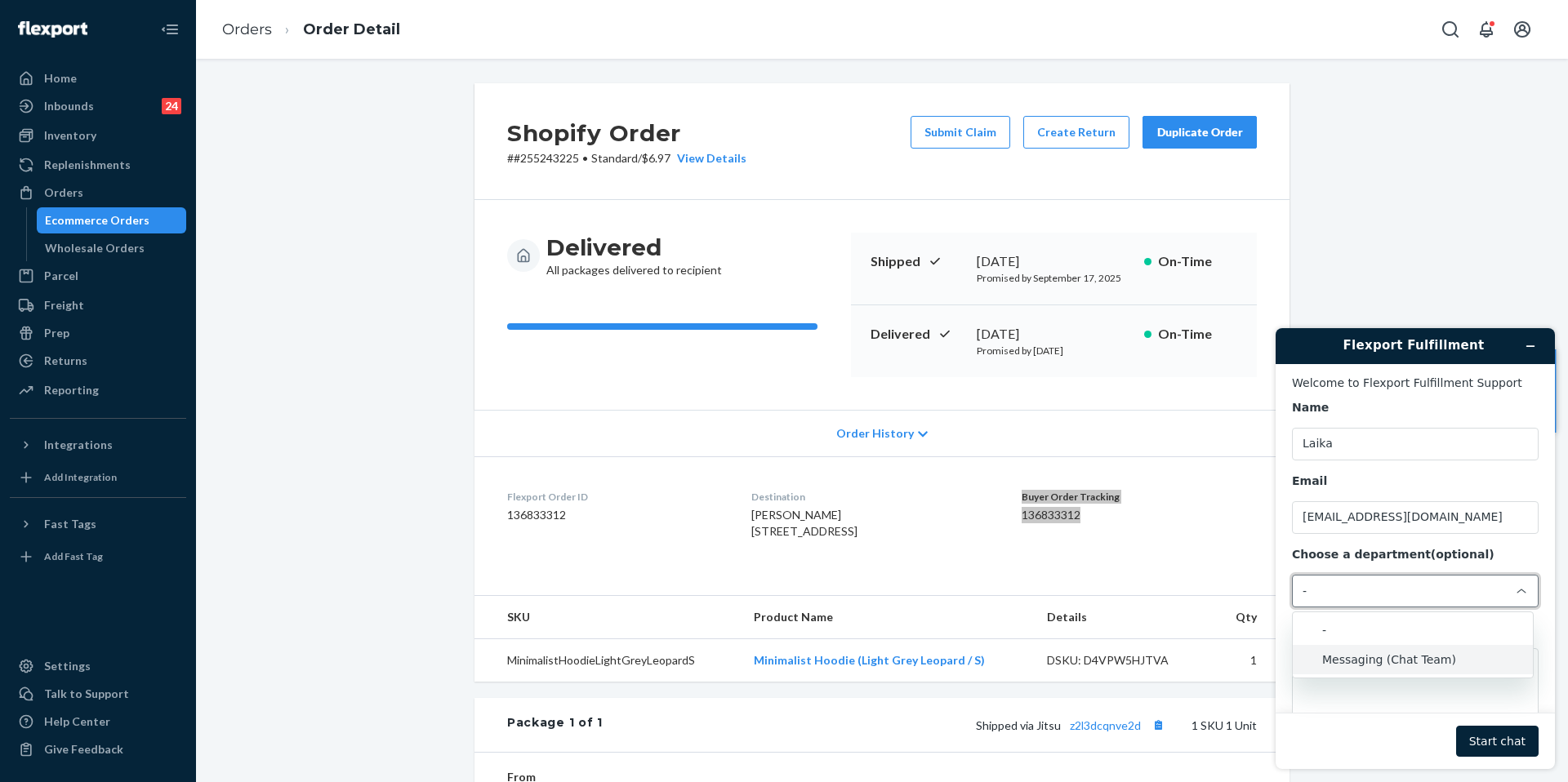
click at [1374, 656] on li "Messaging (Chat Team)" at bounding box center [1413, 659] width 240 height 29
click at [1331, 680] on textarea "Message (optional)" at bounding box center [1416, 694] width 247 height 91
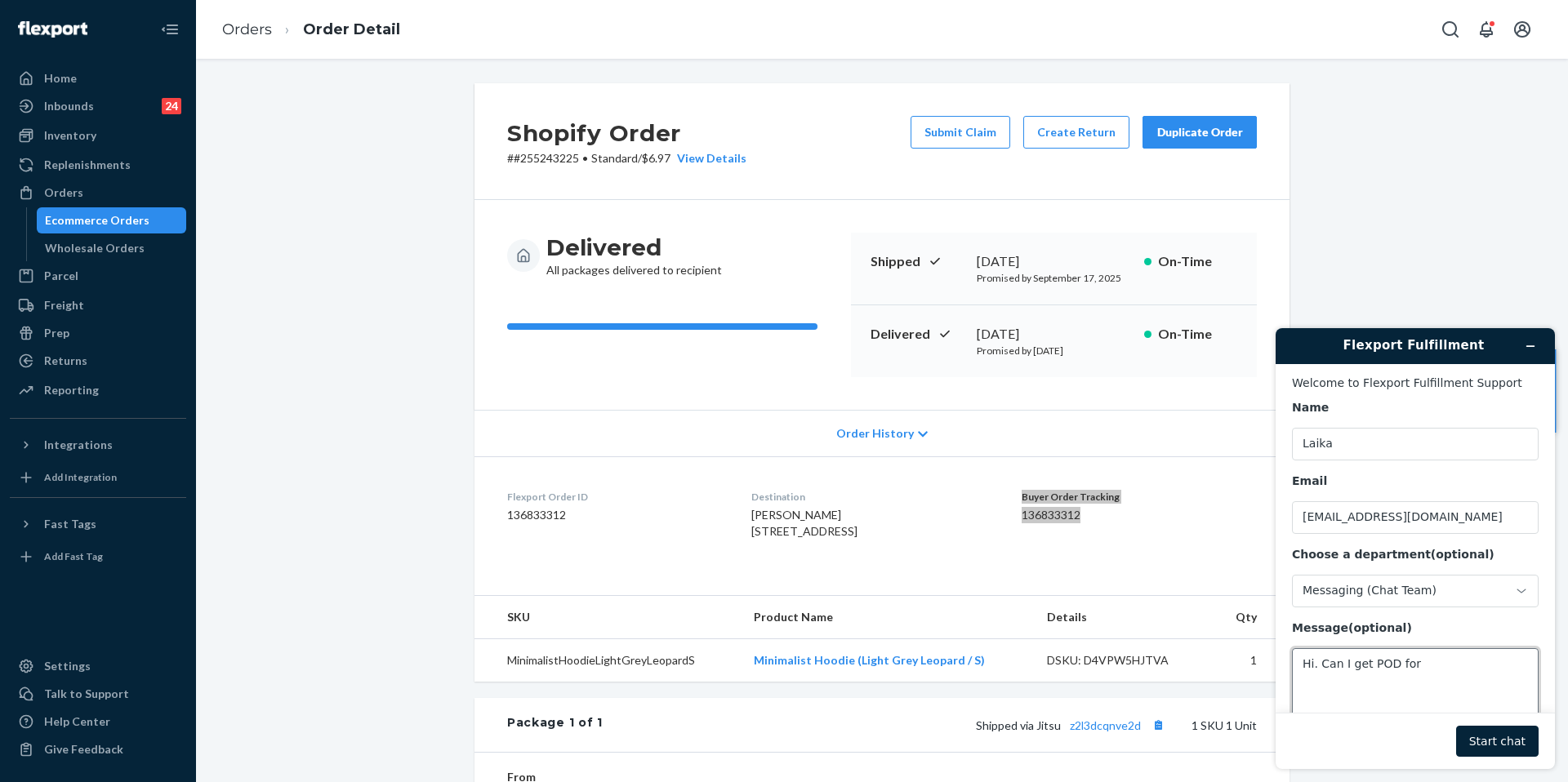
paste textarea "Buyer Order Tracking 136833312"
click at [1362, 684] on textarea "Hi. Can I get POD for Buyer Order Tracking 136833312" at bounding box center [1416, 694] width 247 height 91
click at [1419, 672] on textarea "Hi. Can I get POD for Buyer Order Tracking 136833312" at bounding box center [1416, 694] width 247 height 91
click at [1424, 679] on textarea "Hi. Can I get POD for Buyer Order Tracking 136833312" at bounding box center [1416, 694] width 247 height 91
type textarea "Hi. Can I get POD for Buyer Order Tracking 136833312? Thanks!"
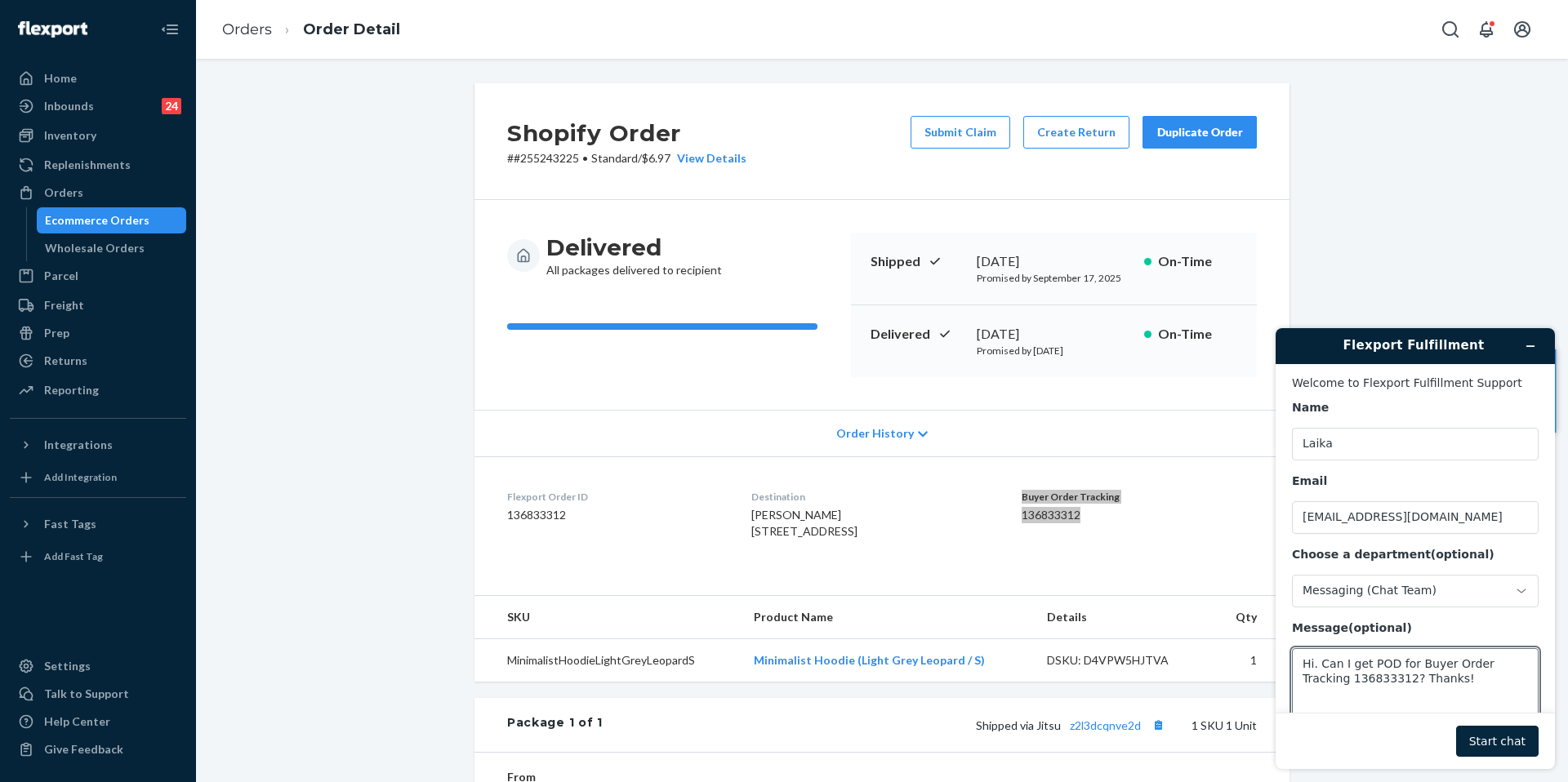
click at [1515, 745] on button "Start chat" at bounding box center [1498, 741] width 83 height 31
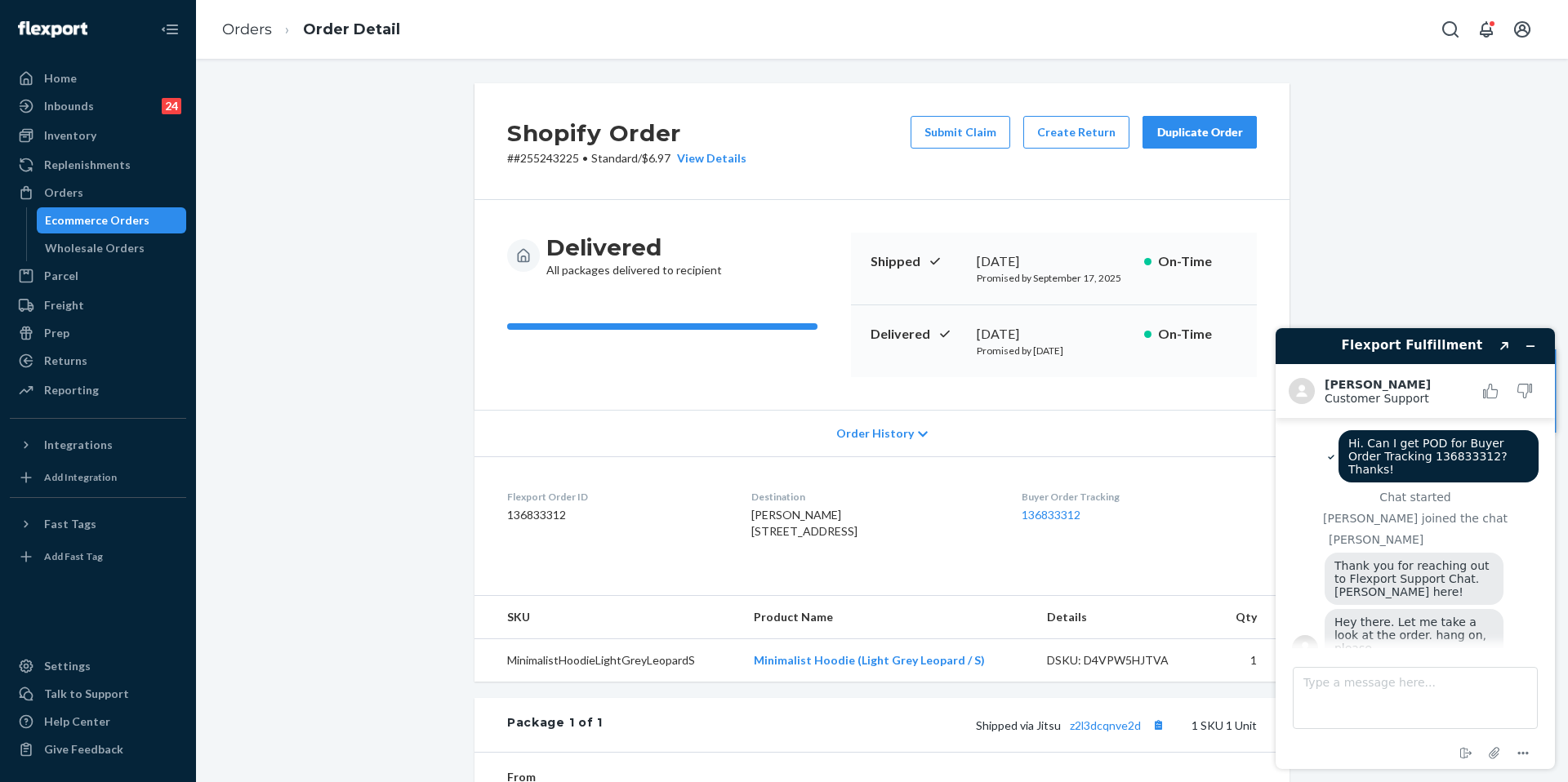
click at [603, 491] on dt "Flexport Order ID" at bounding box center [616, 497] width 218 height 14
click at [524, 508] on dd "136833312" at bounding box center [616, 515] width 218 height 16
drag, startPoint x: 500, startPoint y: 495, endPoint x: 582, endPoint y: 520, distance: 85.7
click at [582, 520] on div "Flexport Order ID 136833312" at bounding box center [616, 518] width 218 height 56
copy div "Flexport Order ID 136833312"
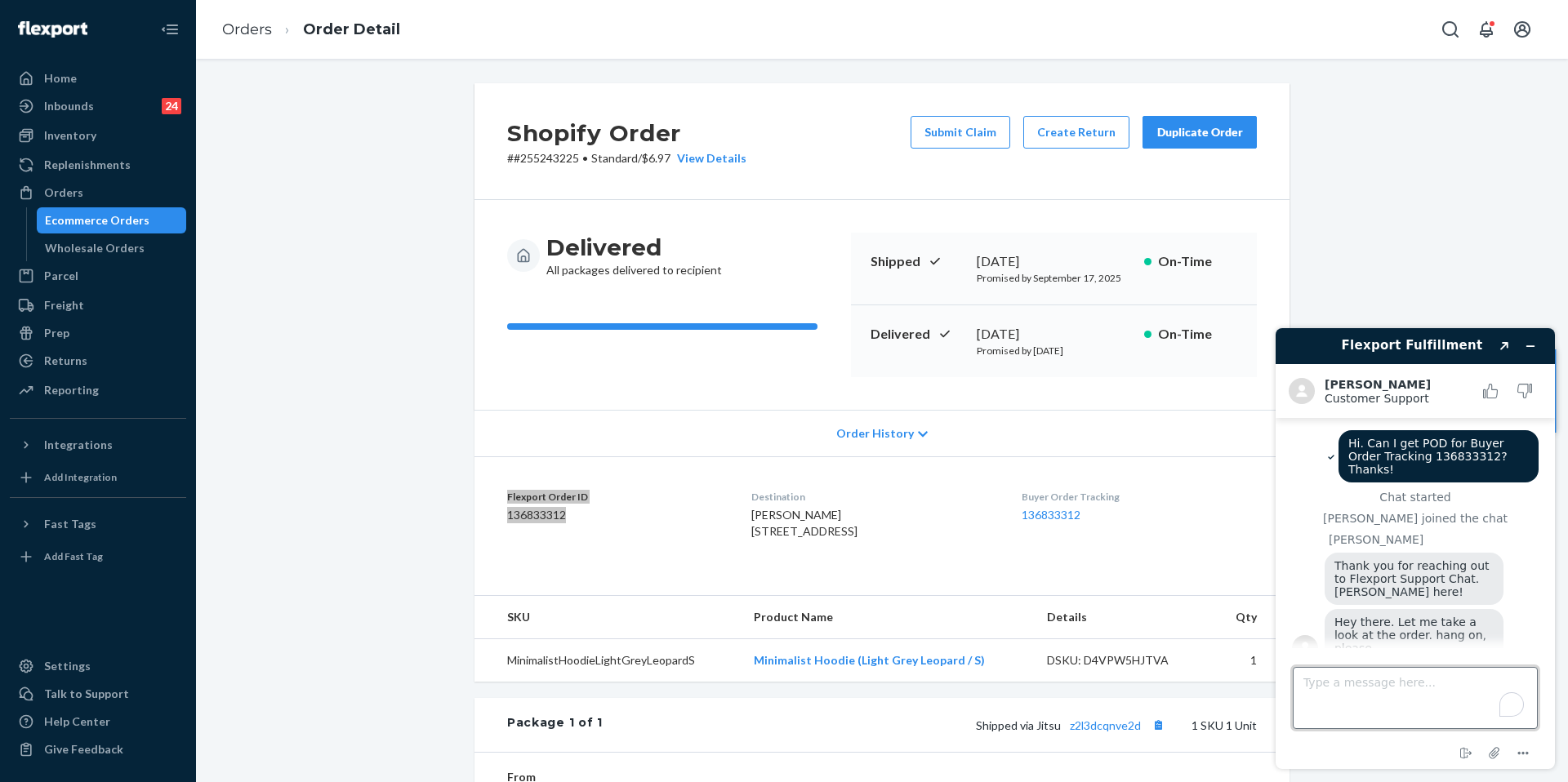
click at [1340, 702] on textarea "Type a message here..." at bounding box center [1416, 698] width 245 height 62
paste textarea "Flexport Order ID 136833312"
click at [1439, 673] on textarea "Flexport Order ID 136833312" at bounding box center [1416, 698] width 245 height 62
click at [1433, 675] on textarea "Flexport Order ID 136833312" at bounding box center [1416, 698] width 245 height 62
click at [1416, 684] on textarea "Flexport Order ID 136833312" at bounding box center [1416, 698] width 245 height 62
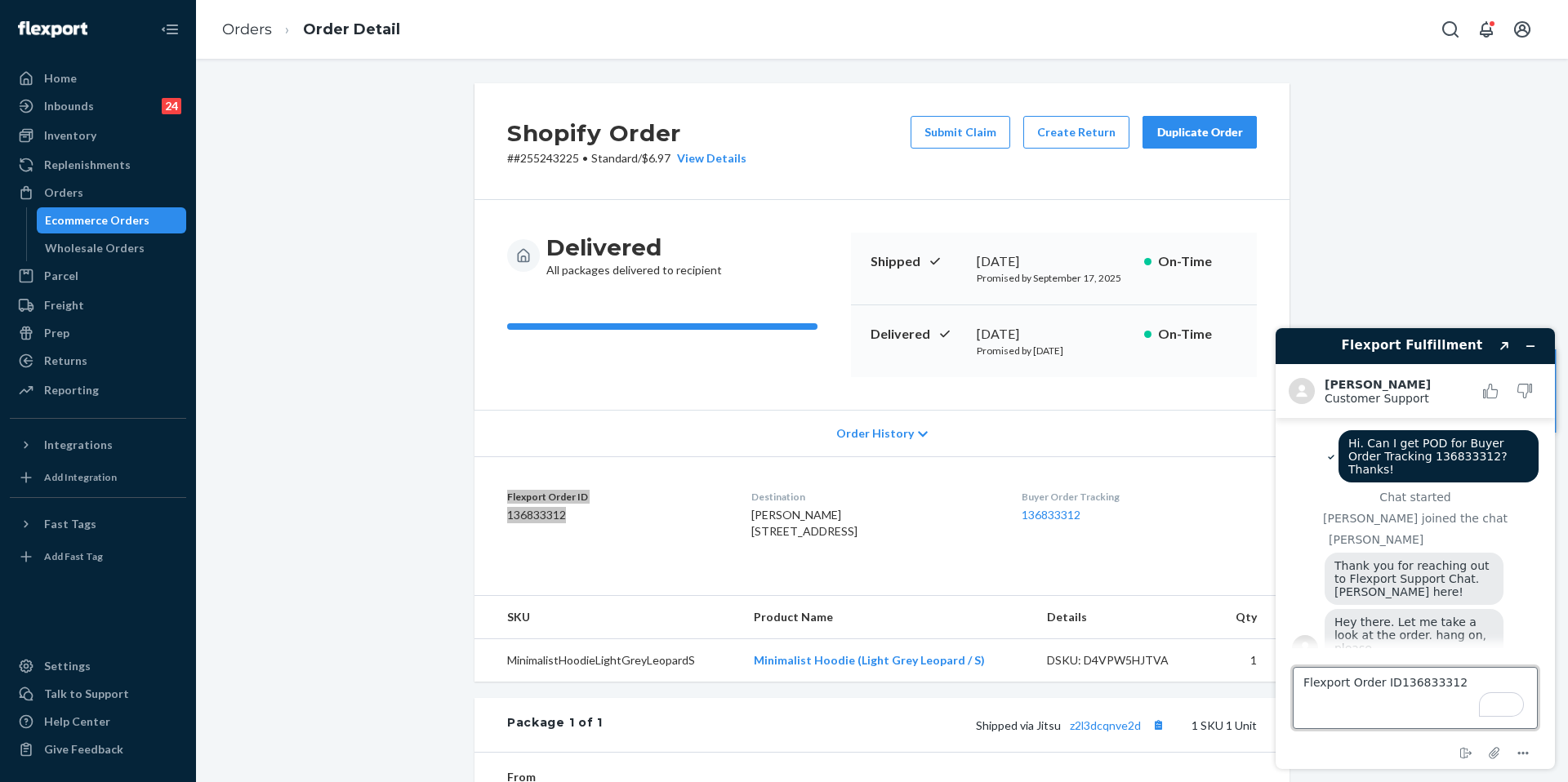
type textarea "Flexport Order ID 136833312"
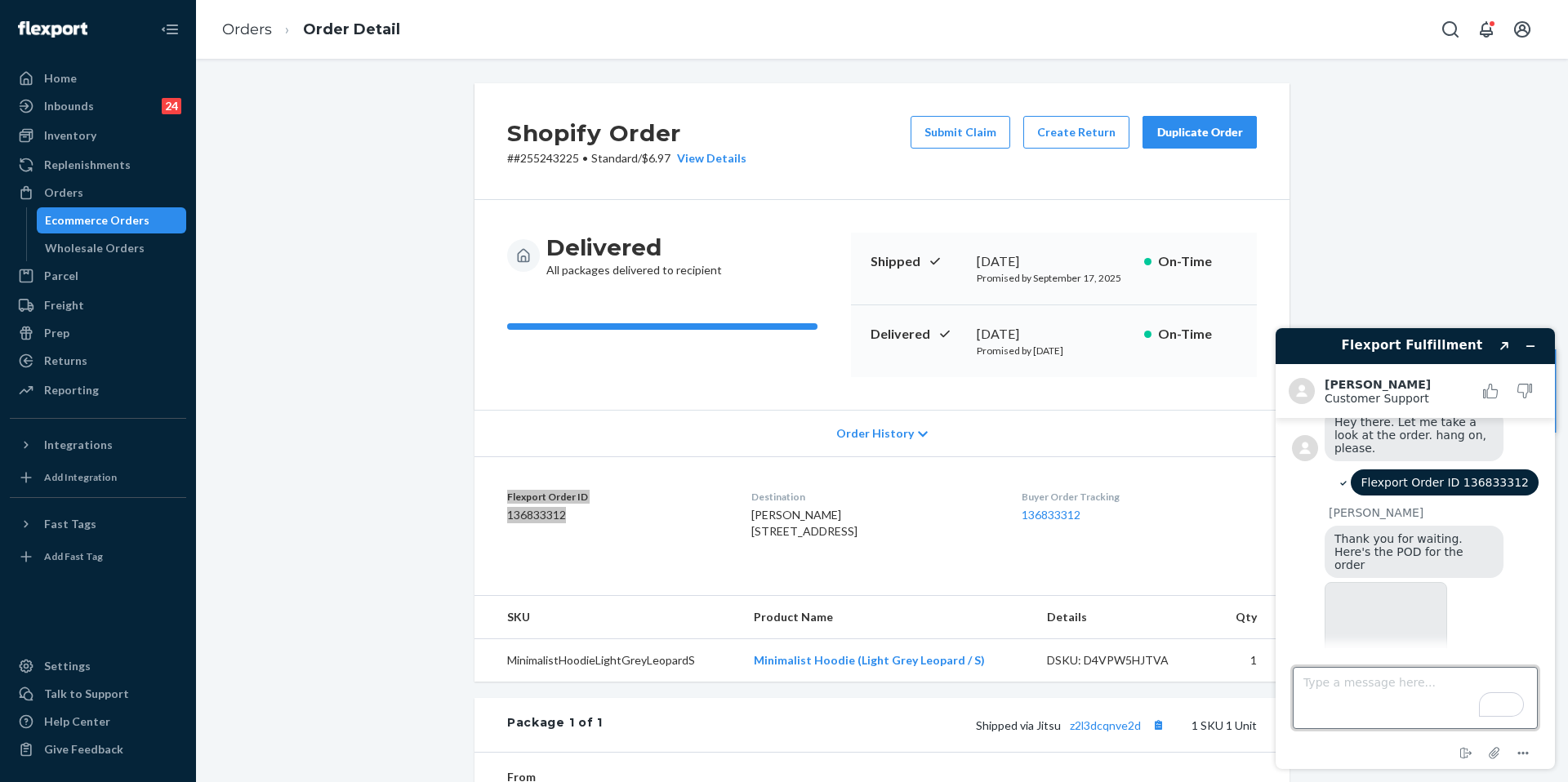
scroll to position [199, 0]
click at [1370, 608] on icon at bounding box center [1386, 630] width 46 height 46
click at [1376, 699] on textarea "Type a message here..." at bounding box center [1416, 698] width 245 height 62
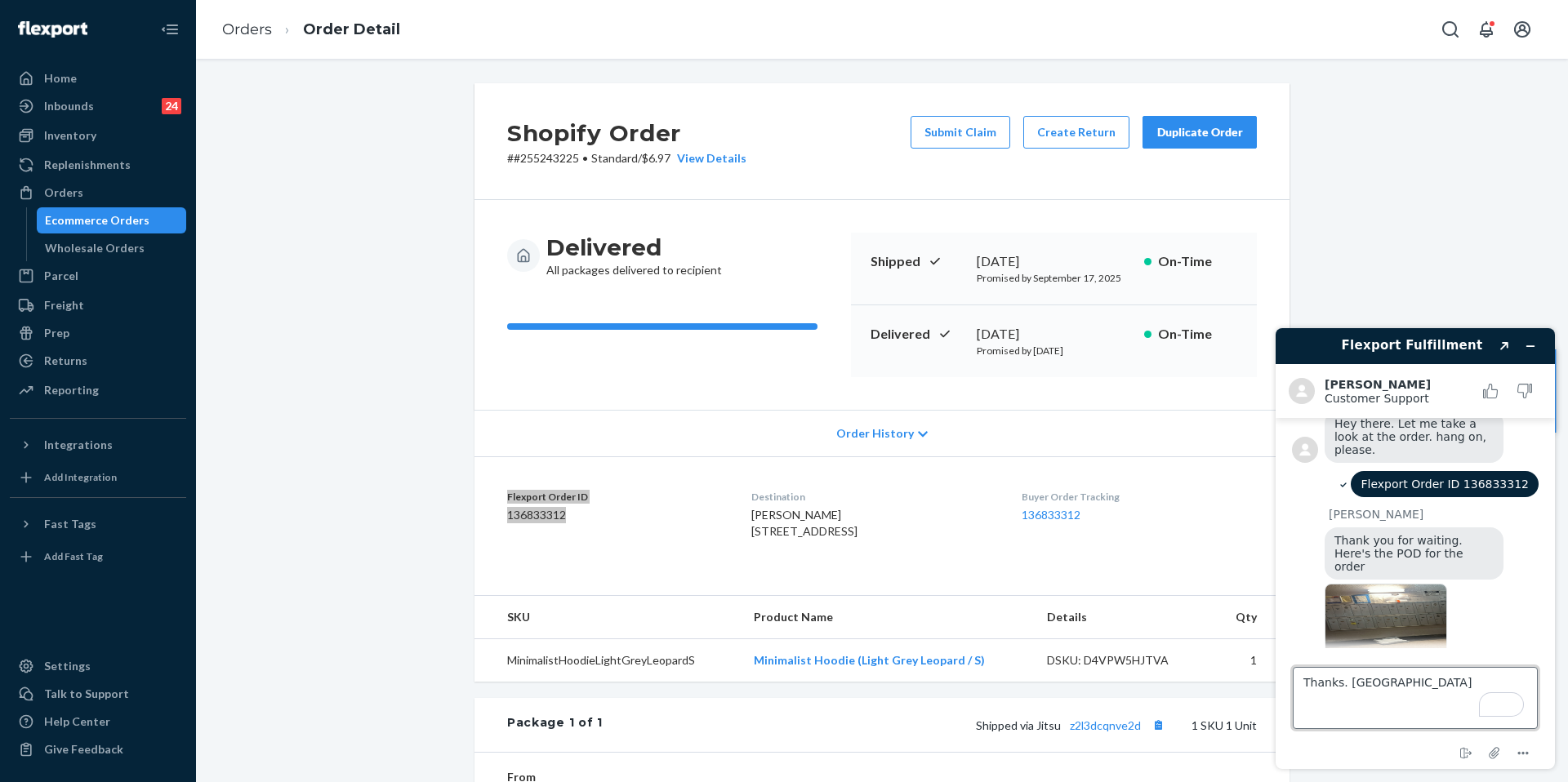
scroll to position [242, 0]
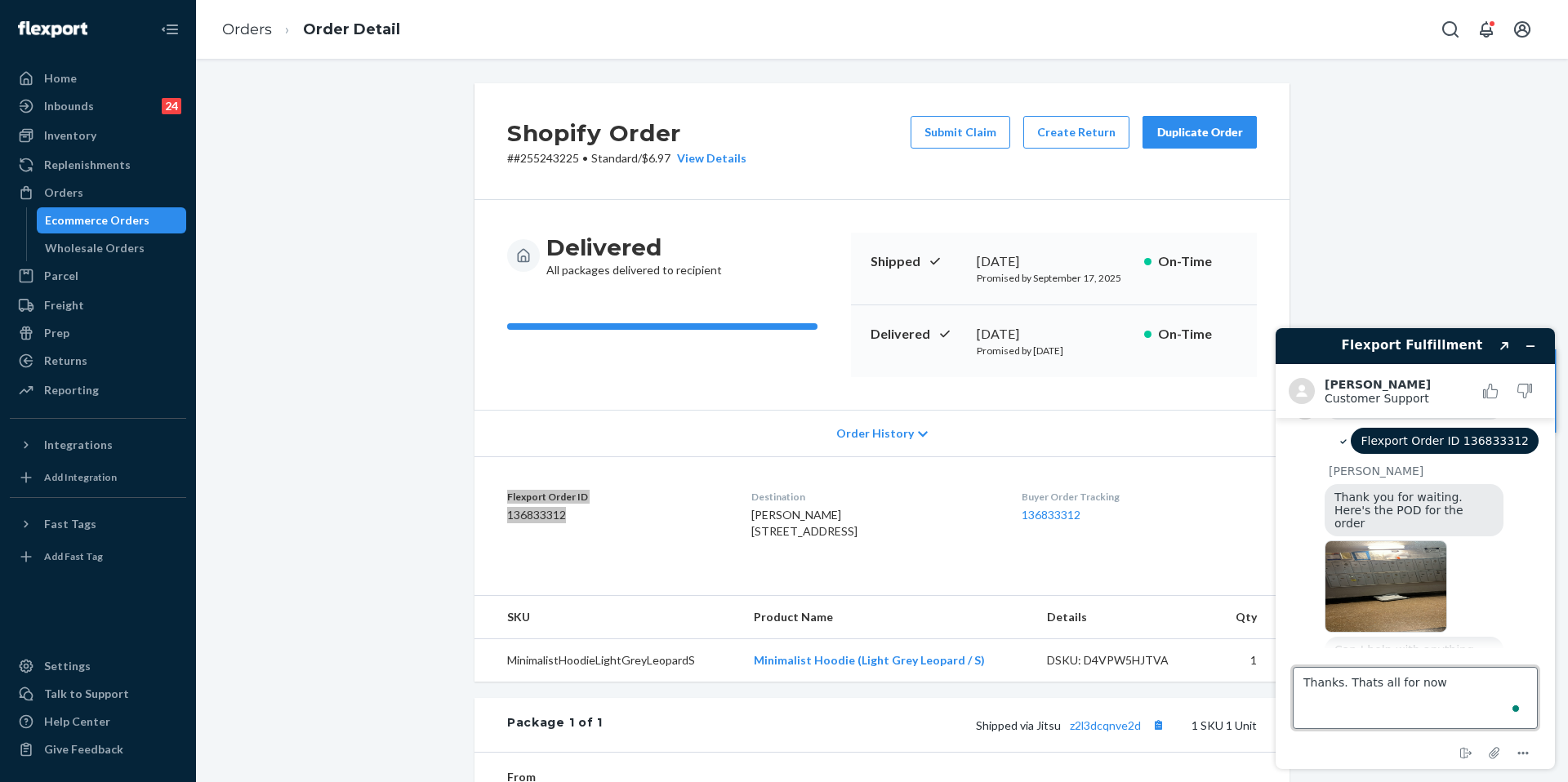
type textarea "Thanks. Thats all for now."
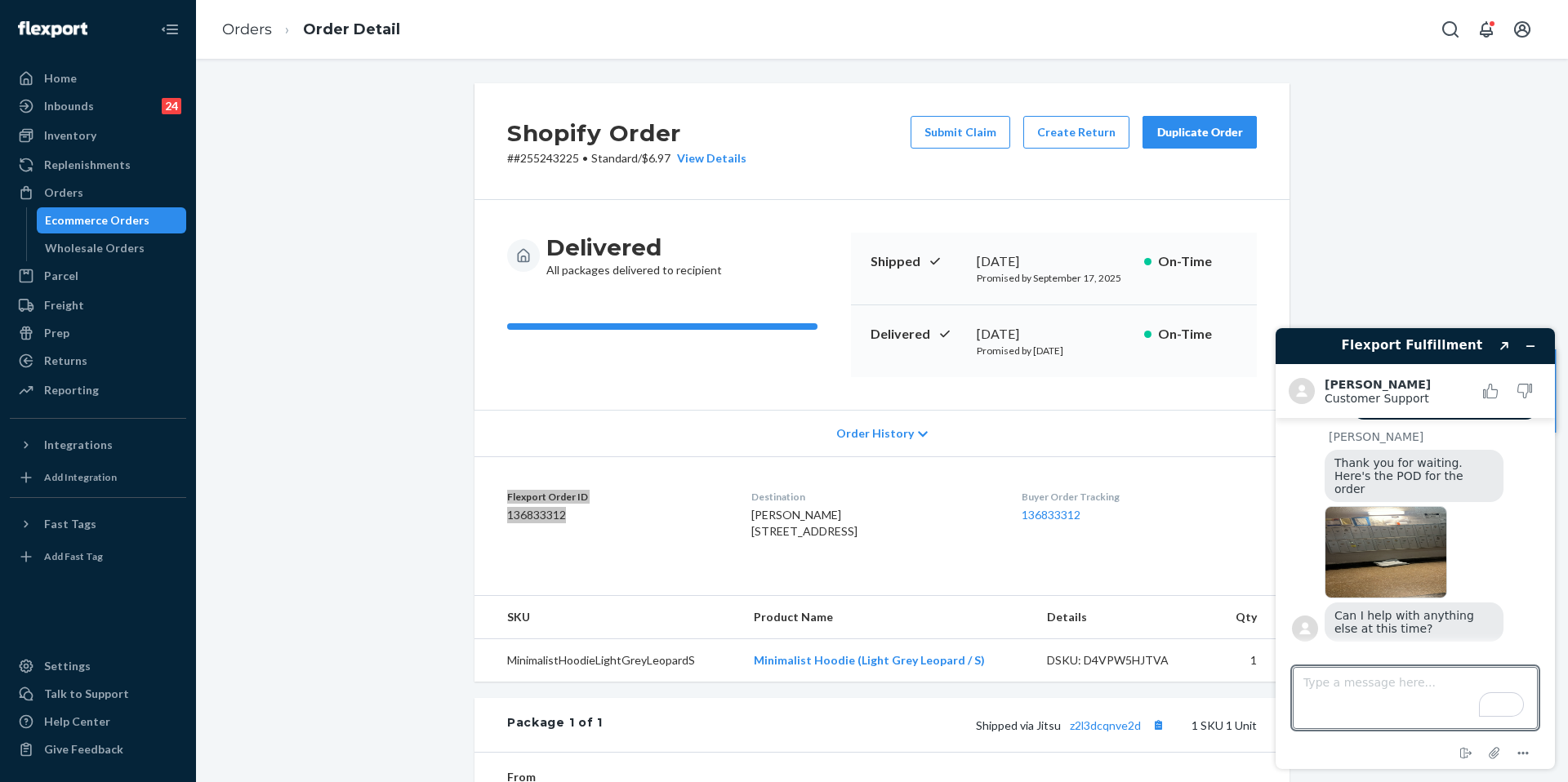
click at [1405, 527] on img at bounding box center [1387, 552] width 123 height 92
